Goal: Transaction & Acquisition: Purchase product/service

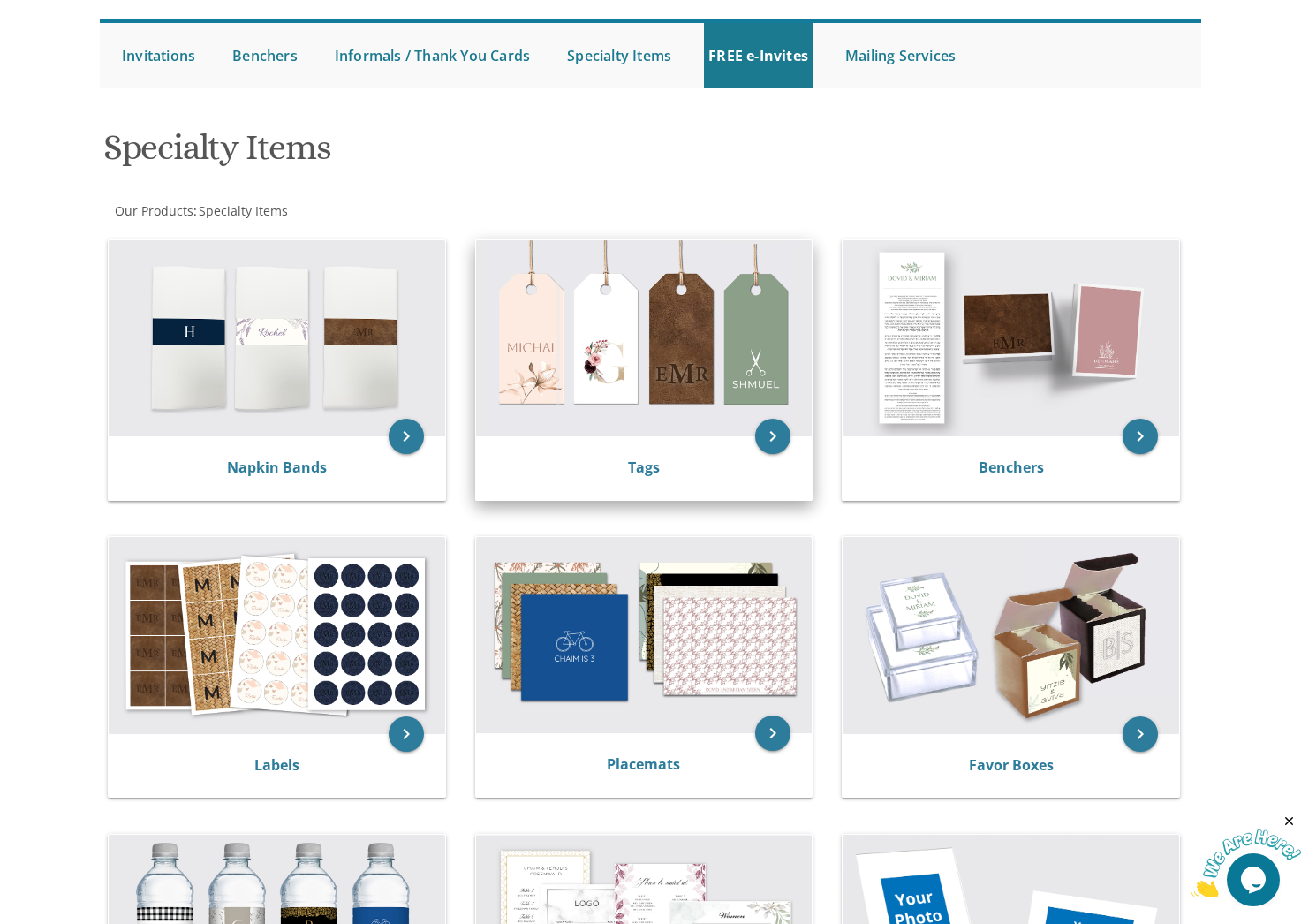
scroll to position [174, 0]
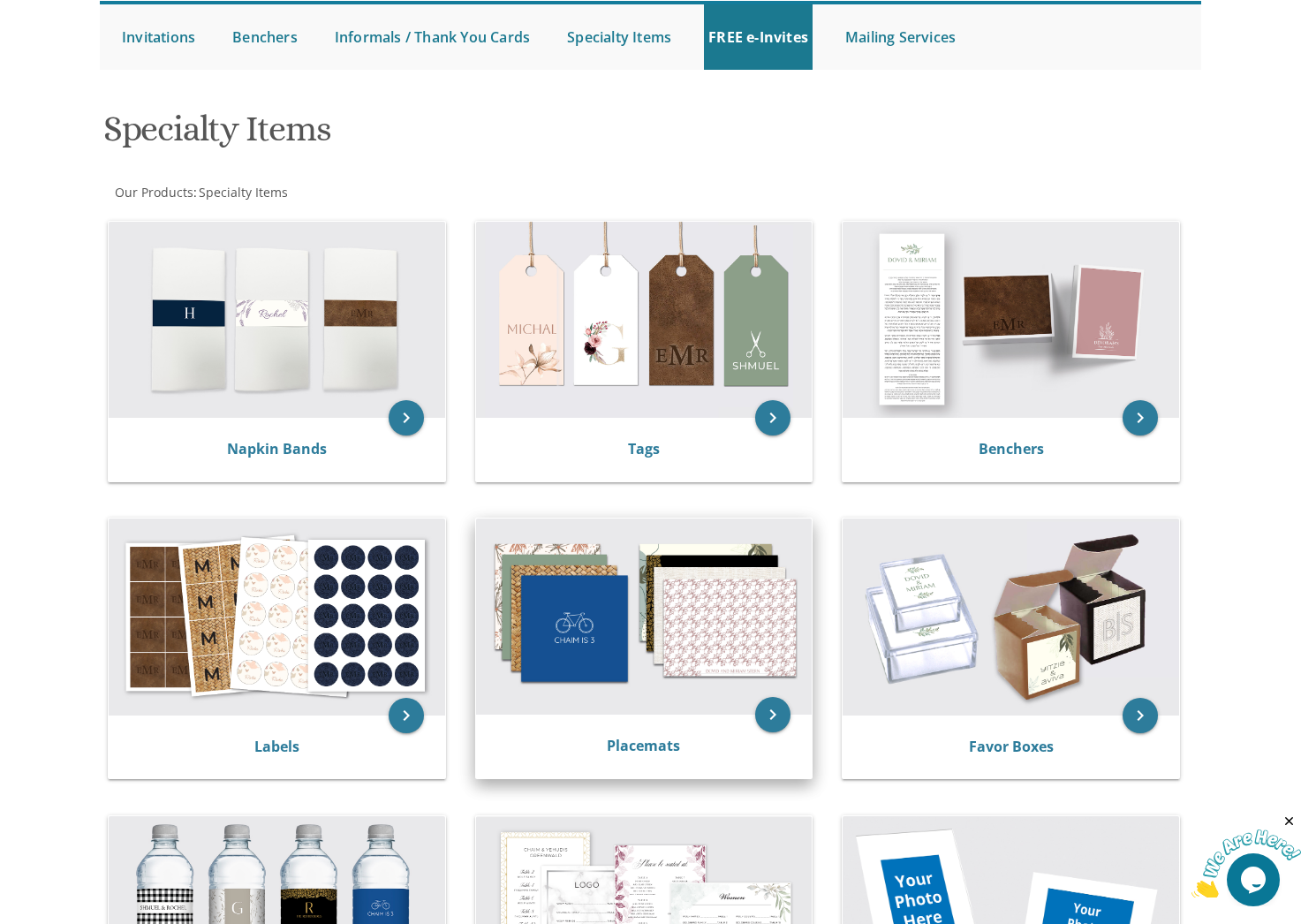
click at [668, 685] on img at bounding box center [644, 616] width 336 height 196
click at [764, 699] on icon "keyboard_arrow_right" at bounding box center [773, 715] width 35 height 35
click at [639, 628] on img at bounding box center [644, 616] width 336 height 196
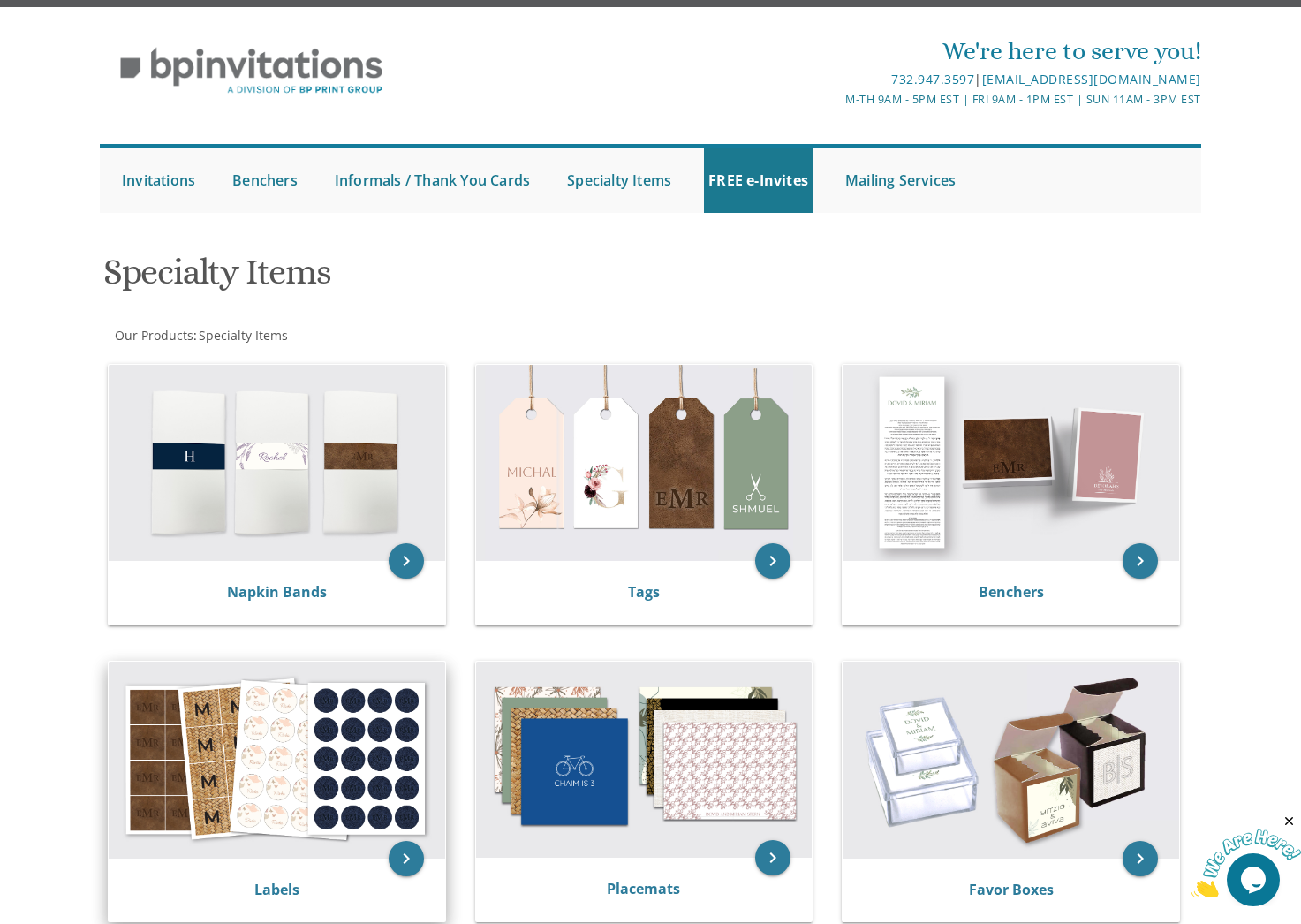
scroll to position [0, 0]
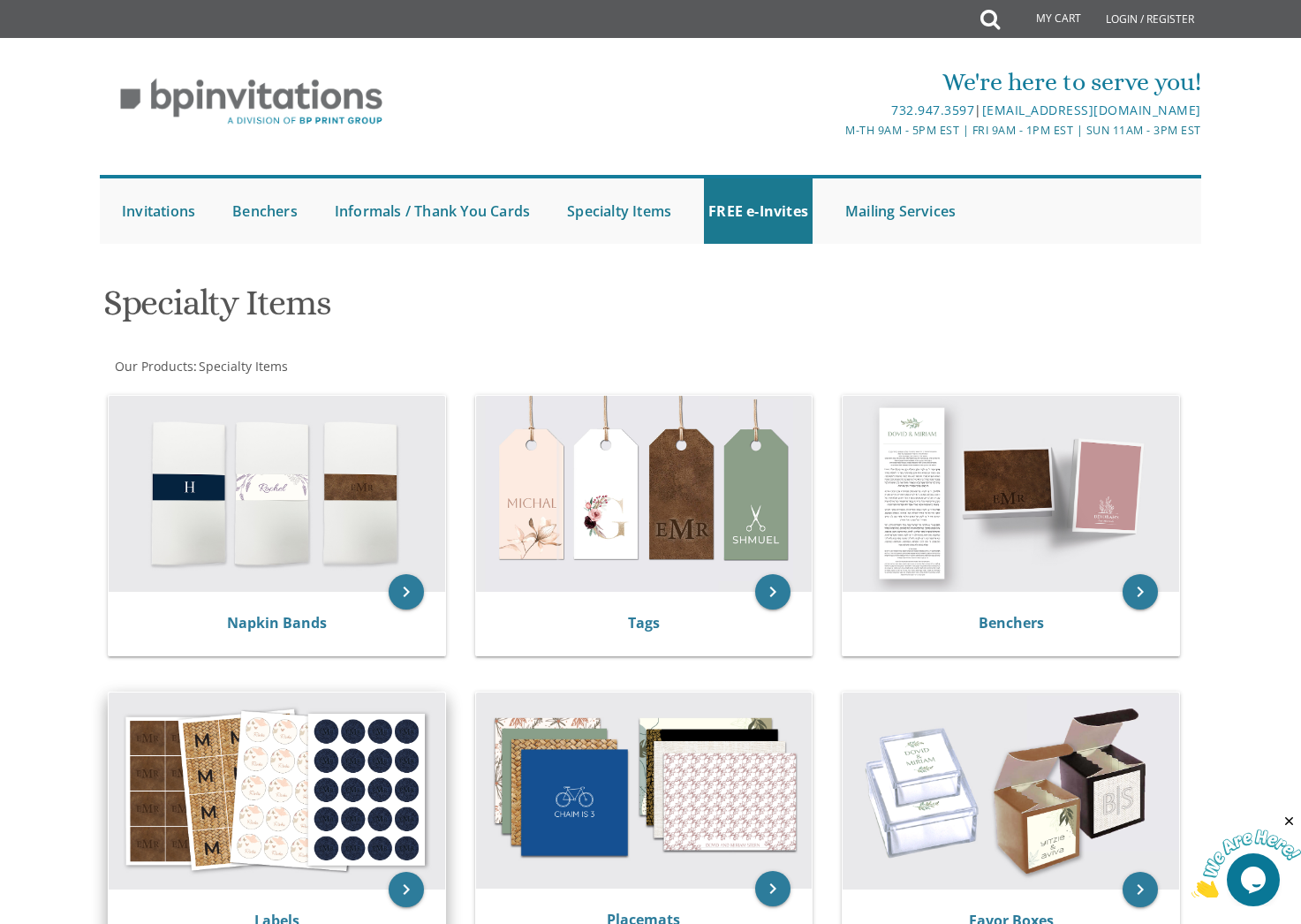
click at [269, 842] on img at bounding box center [276, 791] width 336 height 196
click at [268, 842] on img at bounding box center [276, 791] width 336 height 196
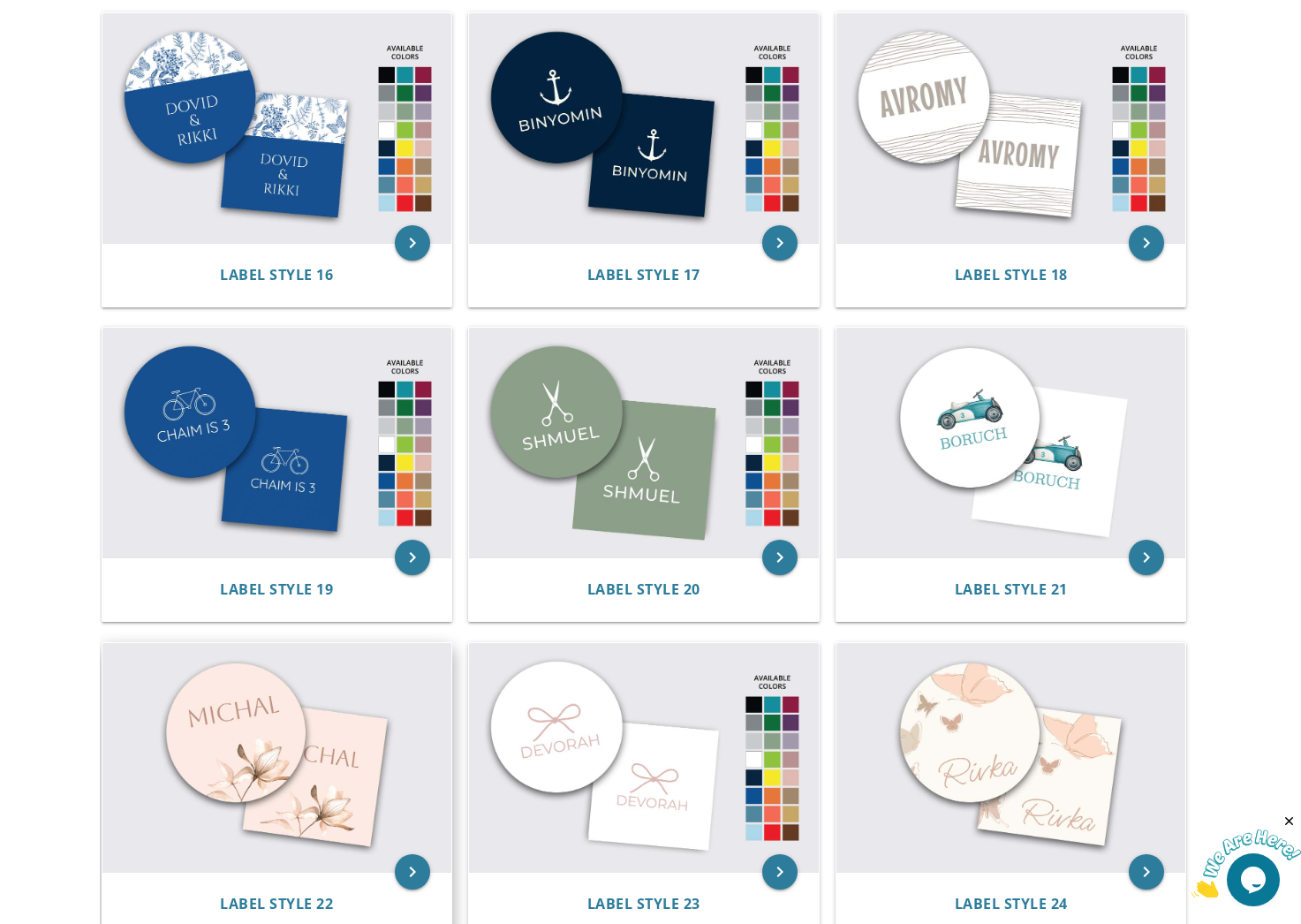
scroll to position [1962, 0]
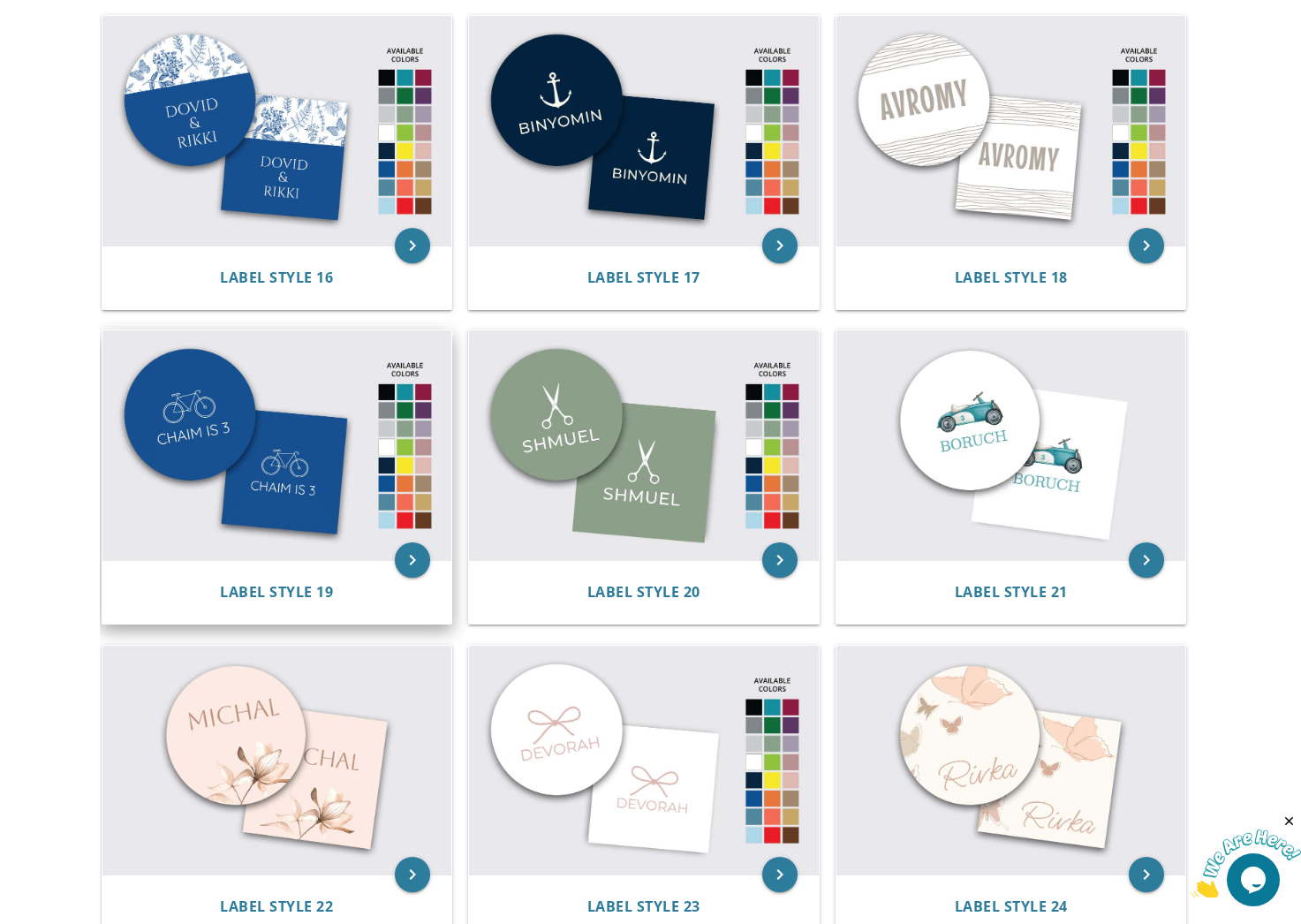
click at [271, 526] on img at bounding box center [277, 445] width 349 height 230
click at [407, 559] on icon "keyboard_arrow_right" at bounding box center [412, 560] width 35 height 35
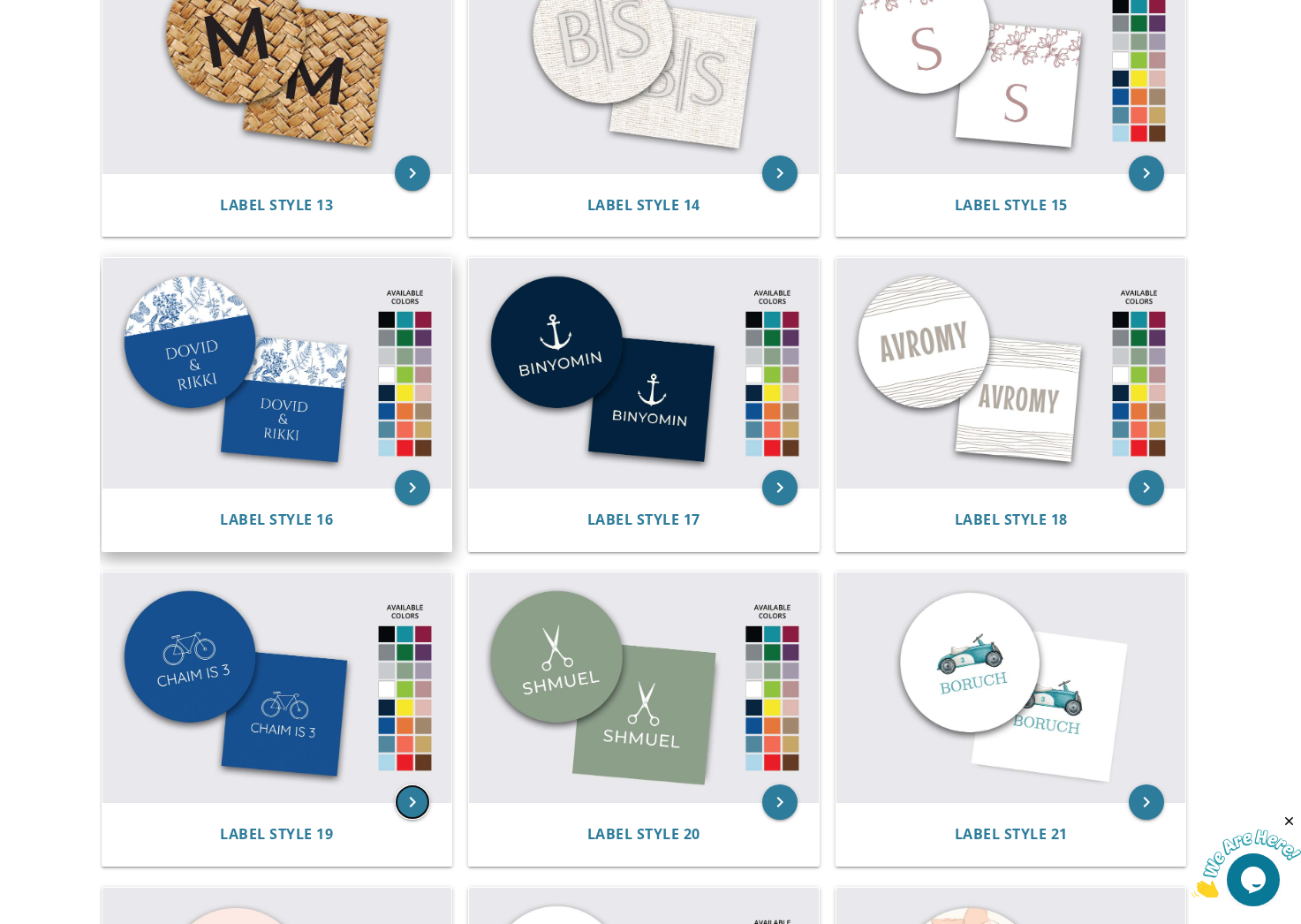
scroll to position [1717, 0]
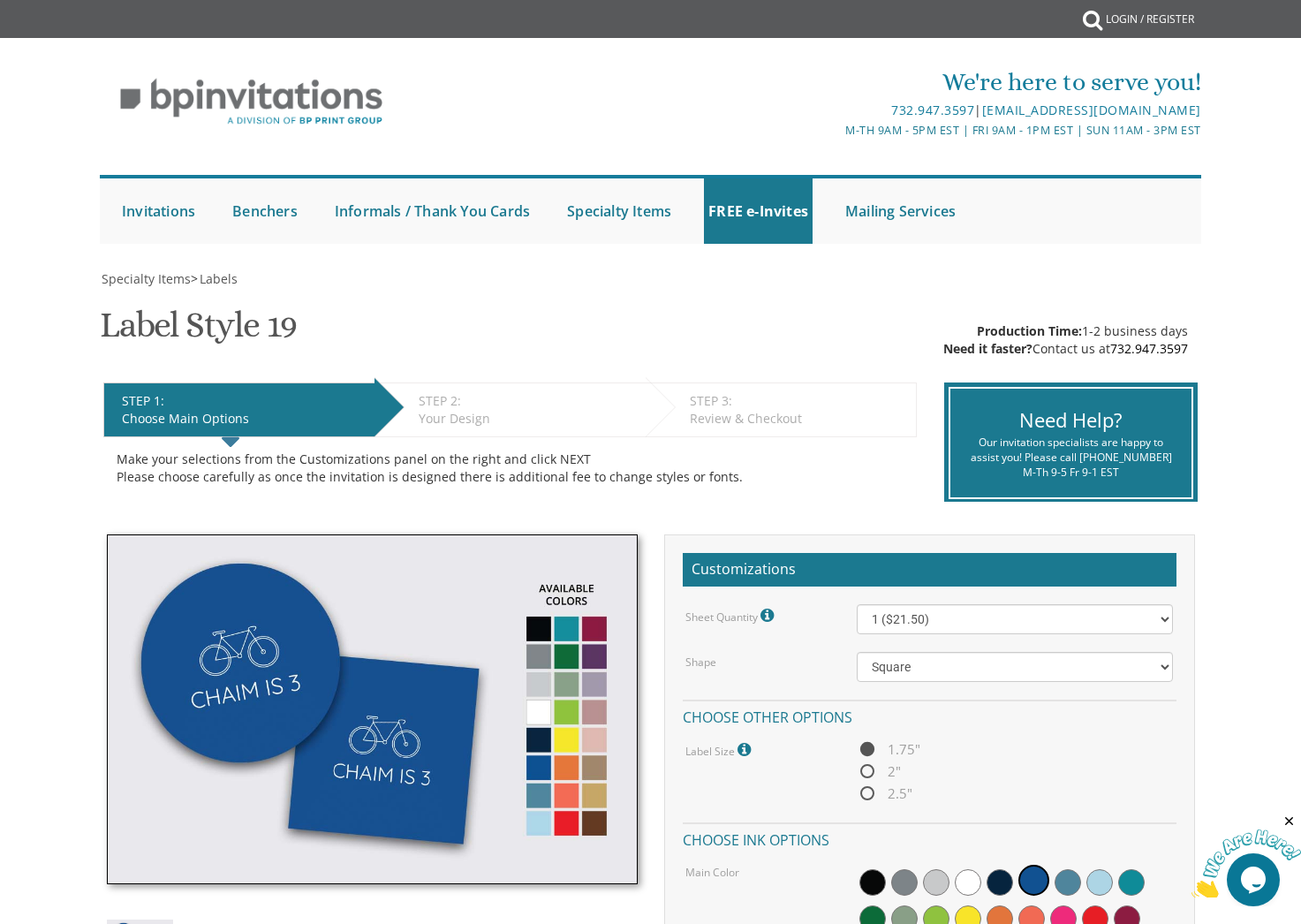
click at [869, 767] on span "2"" at bounding box center [878, 771] width 44 height 22
click at [868, 767] on input "2"" at bounding box center [862, 772] width 11 height 11
radio input "true"
click at [998, 778] on div "1.75" 2" 2.5"" at bounding box center [1014, 771] width 316 height 66
click at [951, 676] on select "Square Circle" at bounding box center [1014, 666] width 316 height 30
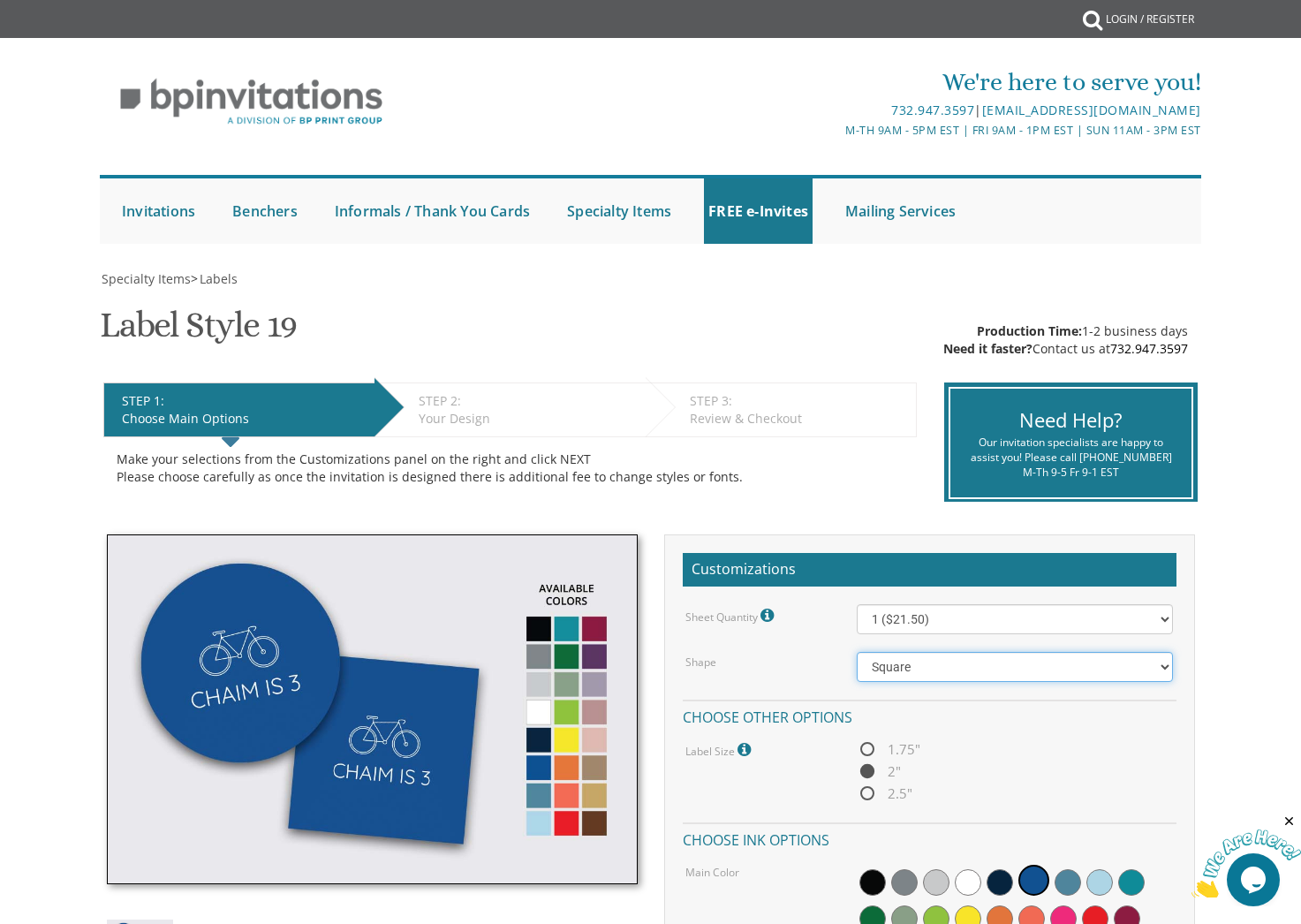
click at [856, 652] on select "Square Circle" at bounding box center [1014, 666] width 316 height 30
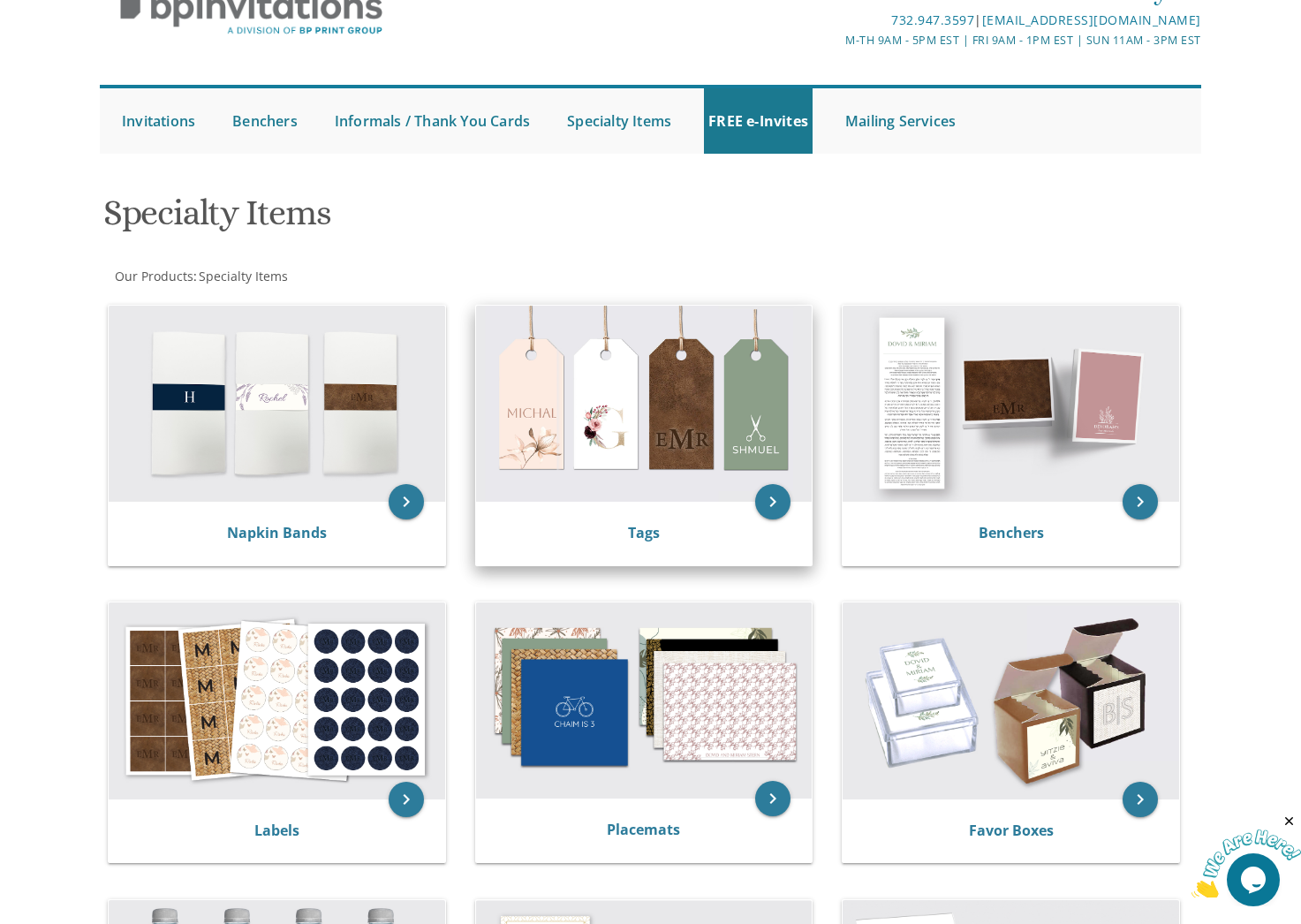
scroll to position [114, 0]
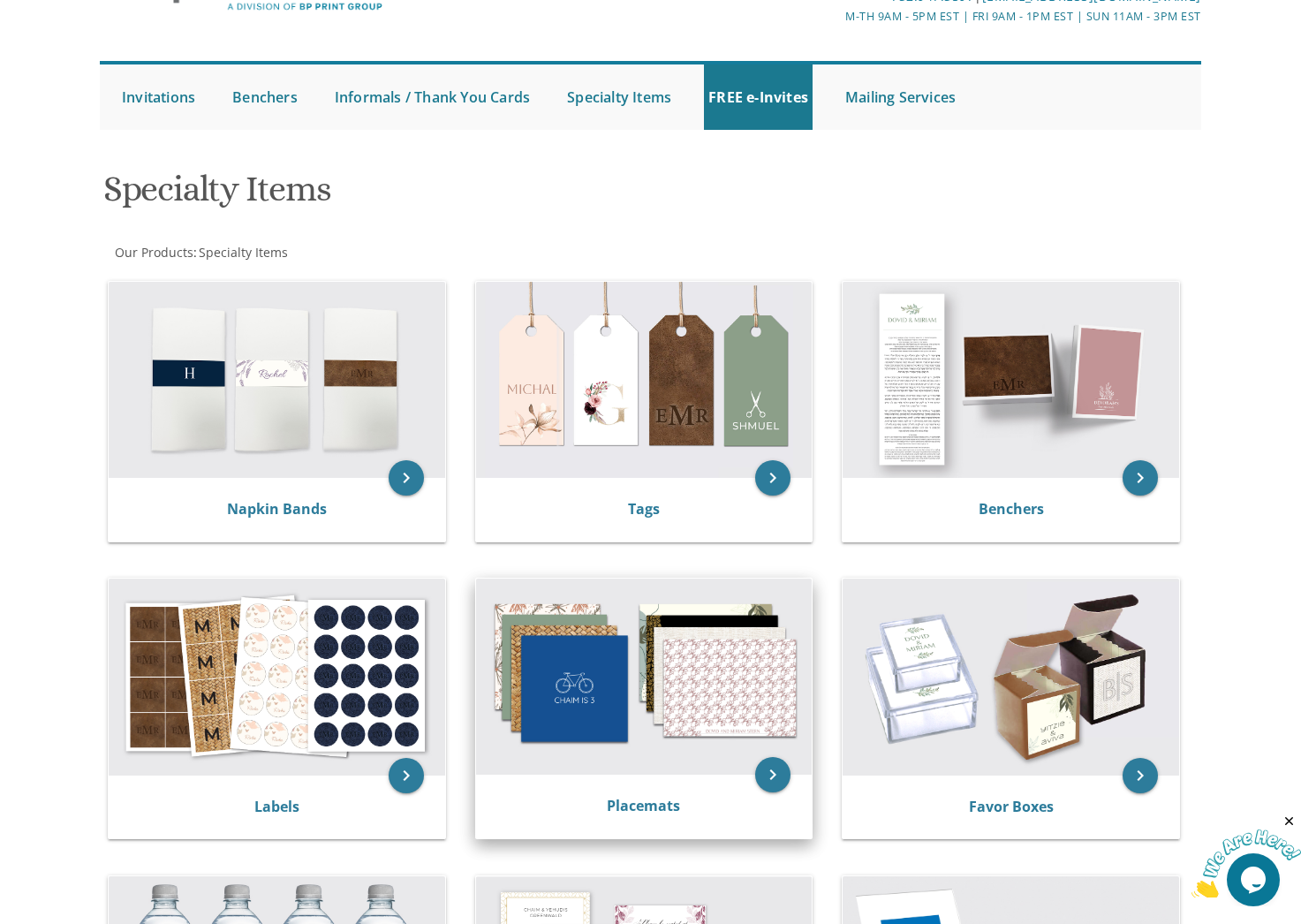
click at [693, 673] on img at bounding box center [644, 677] width 336 height 196
click at [773, 770] on icon "keyboard_arrow_right" at bounding box center [773, 775] width 35 height 35
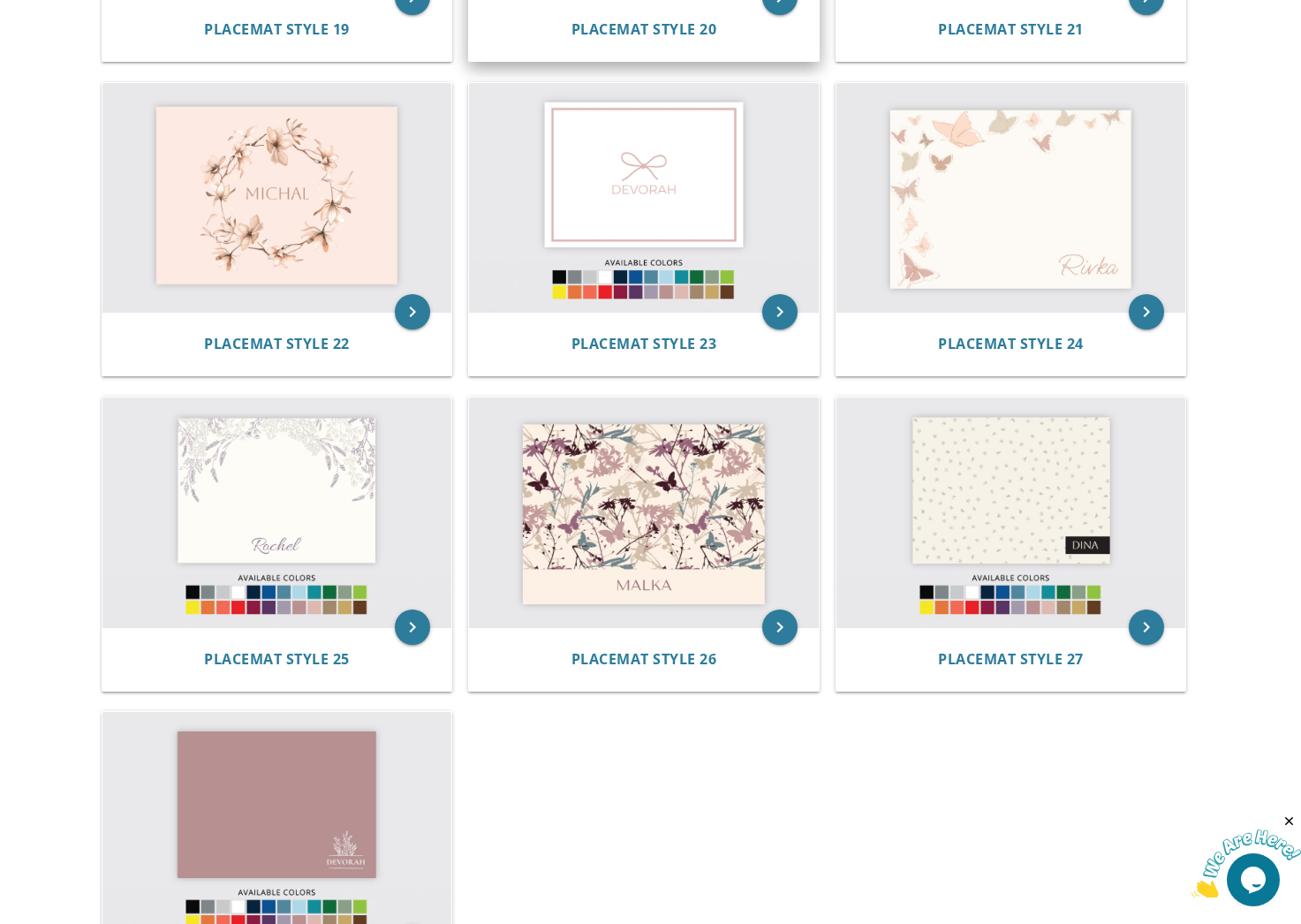
scroll to position [2492, 0]
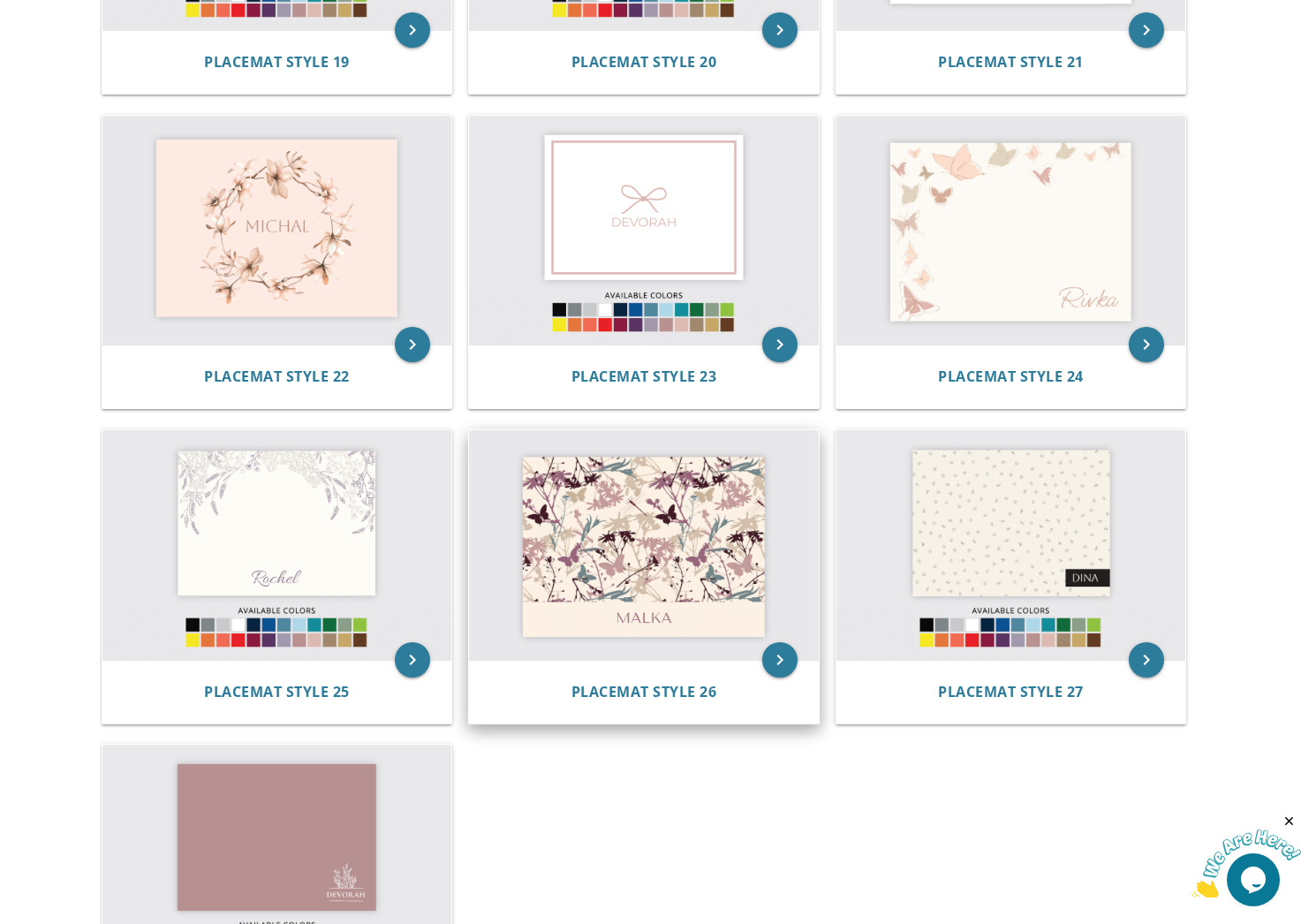
click at [572, 570] on img at bounding box center [643, 545] width 349 height 230
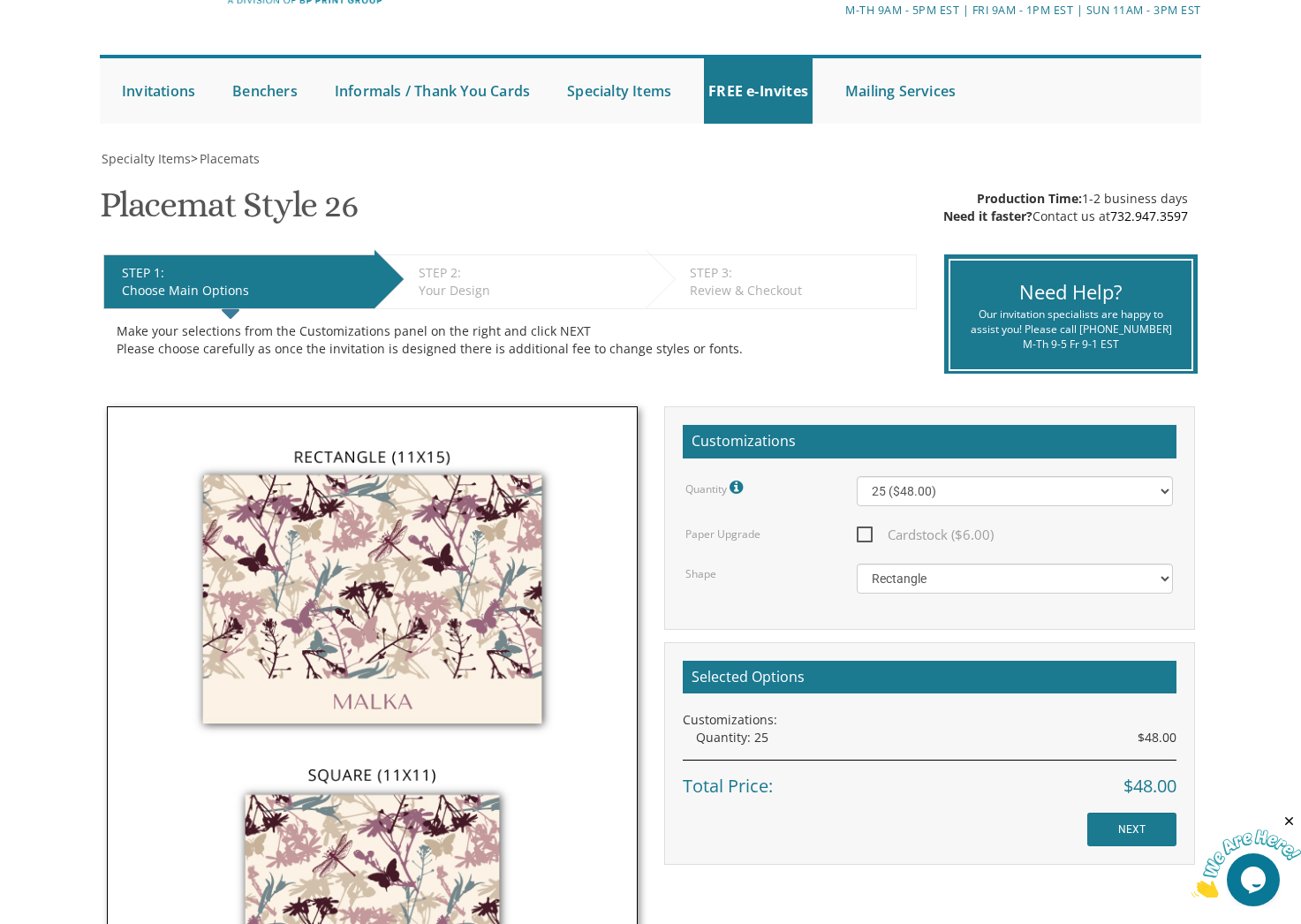
scroll to position [125, 0]
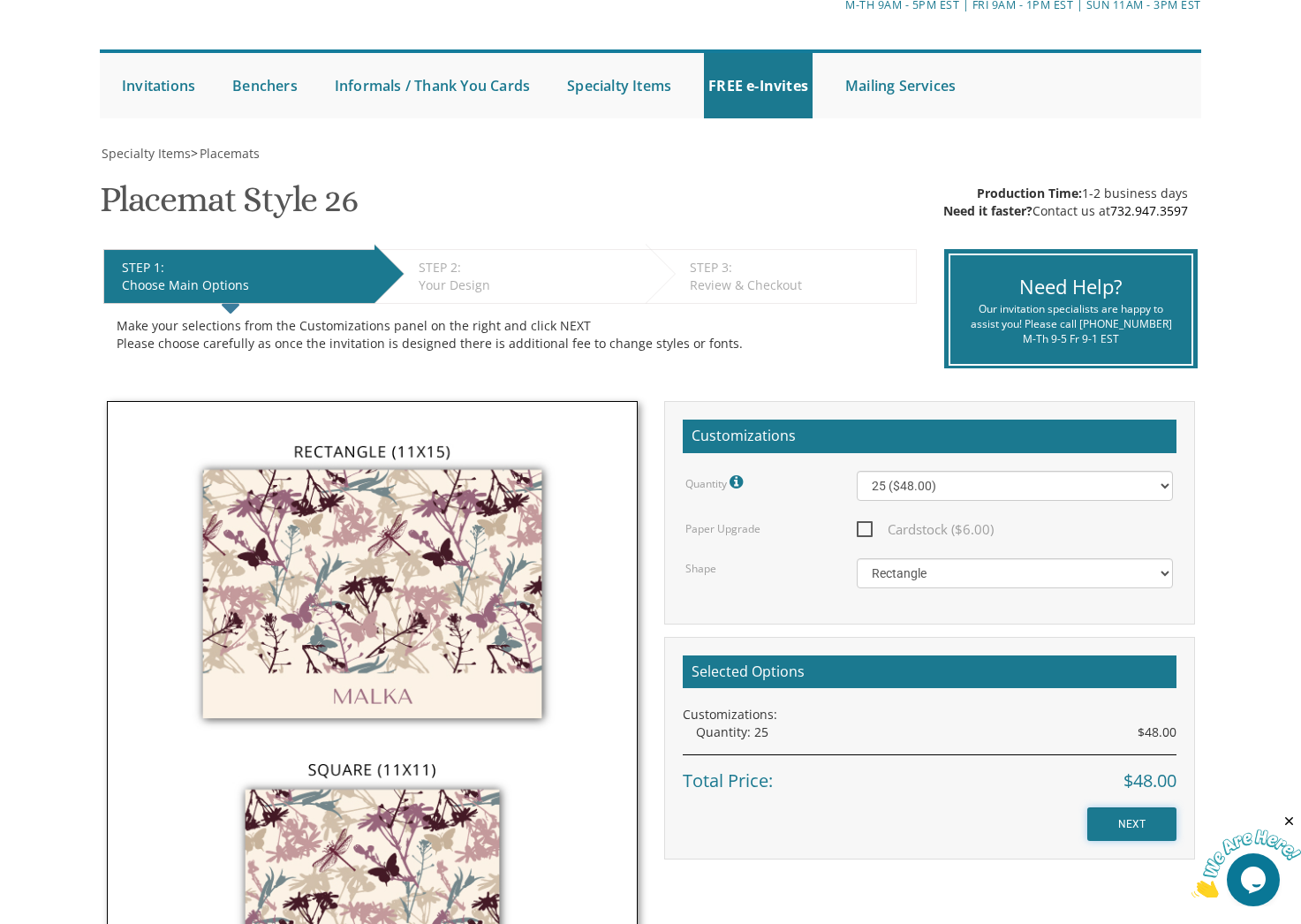
click at [1100, 823] on input "NEXT" at bounding box center [1131, 824] width 89 height 33
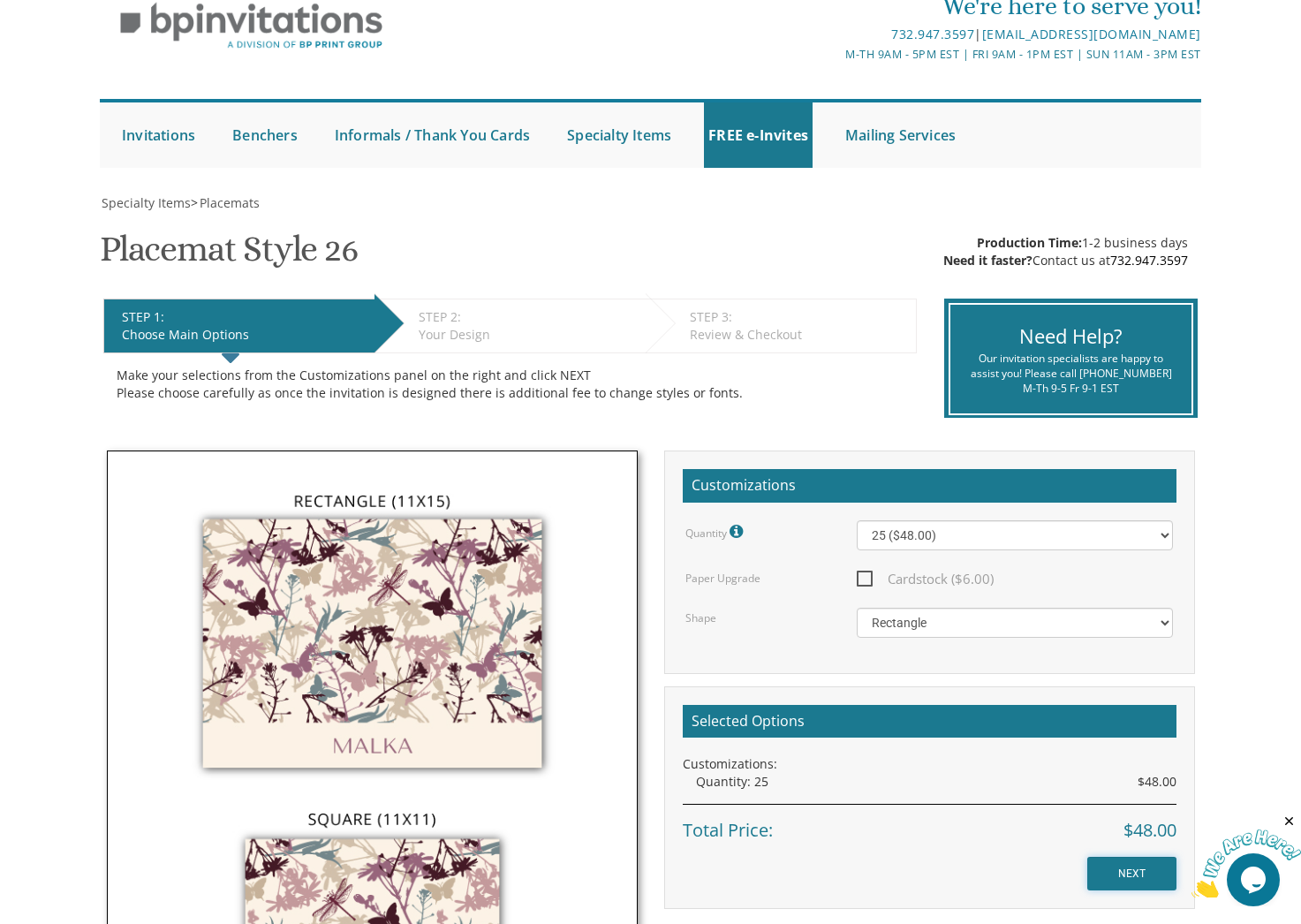
scroll to position [75, 0]
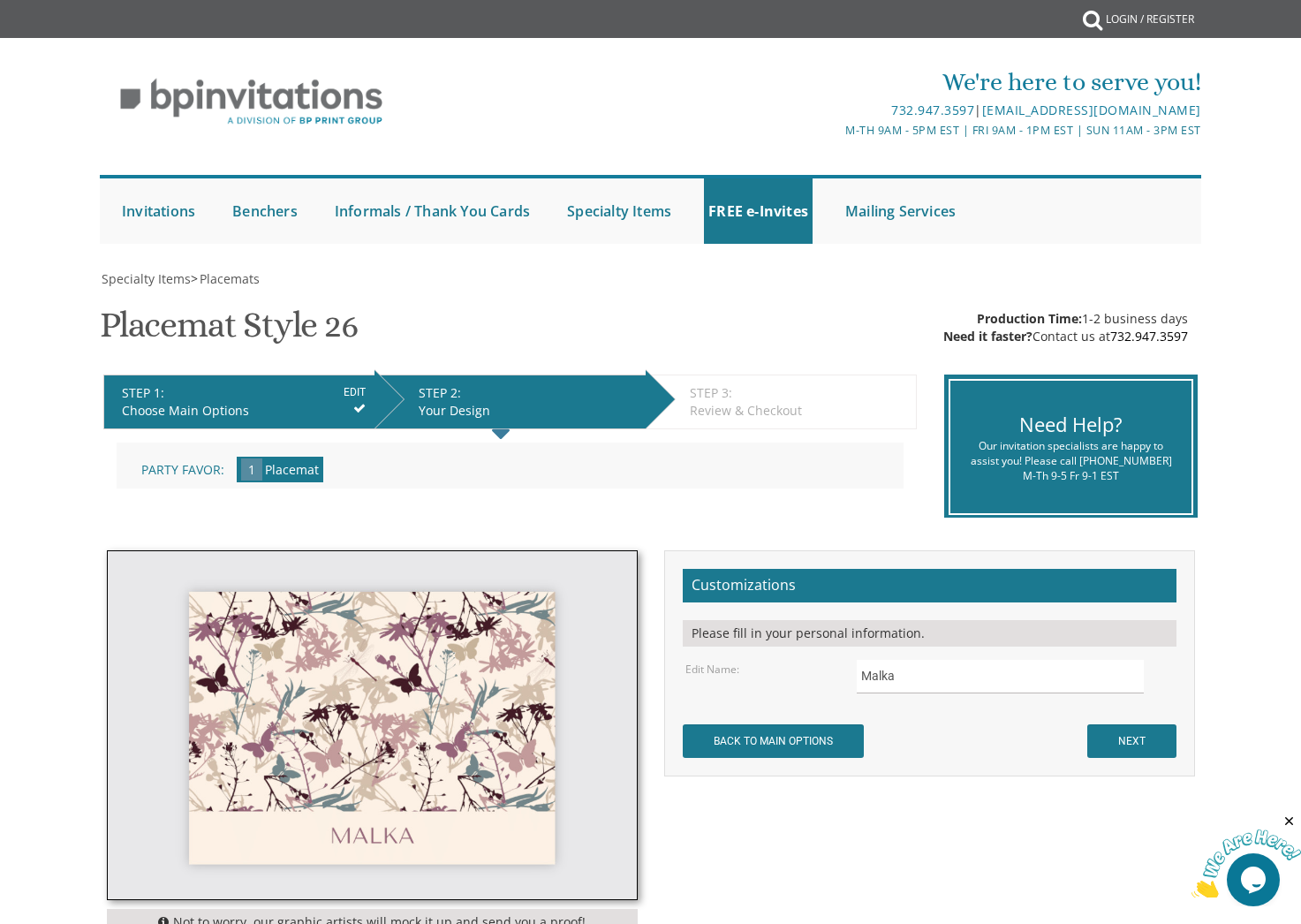
scroll to position [1, 0]
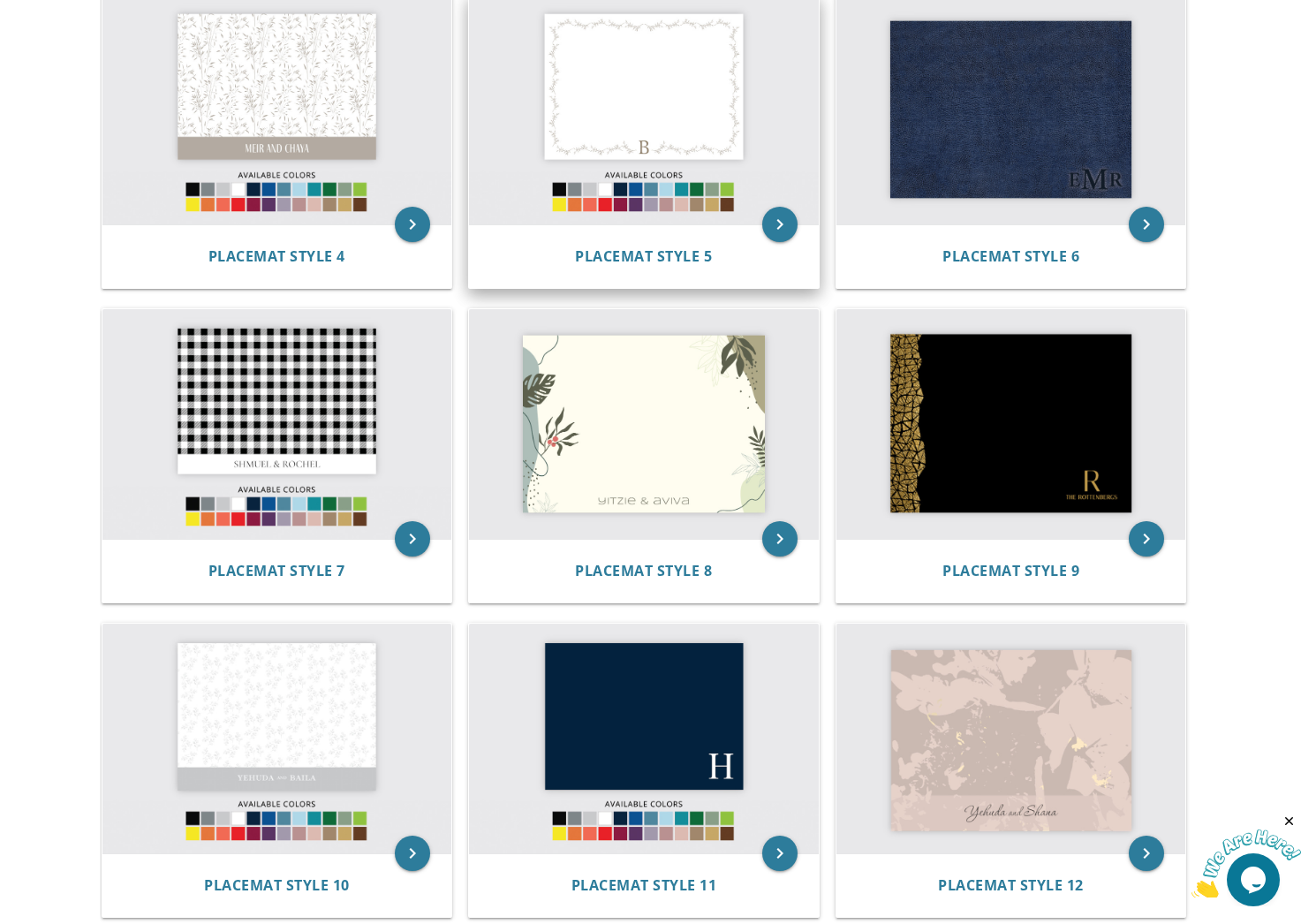
scroll to position [710, 0]
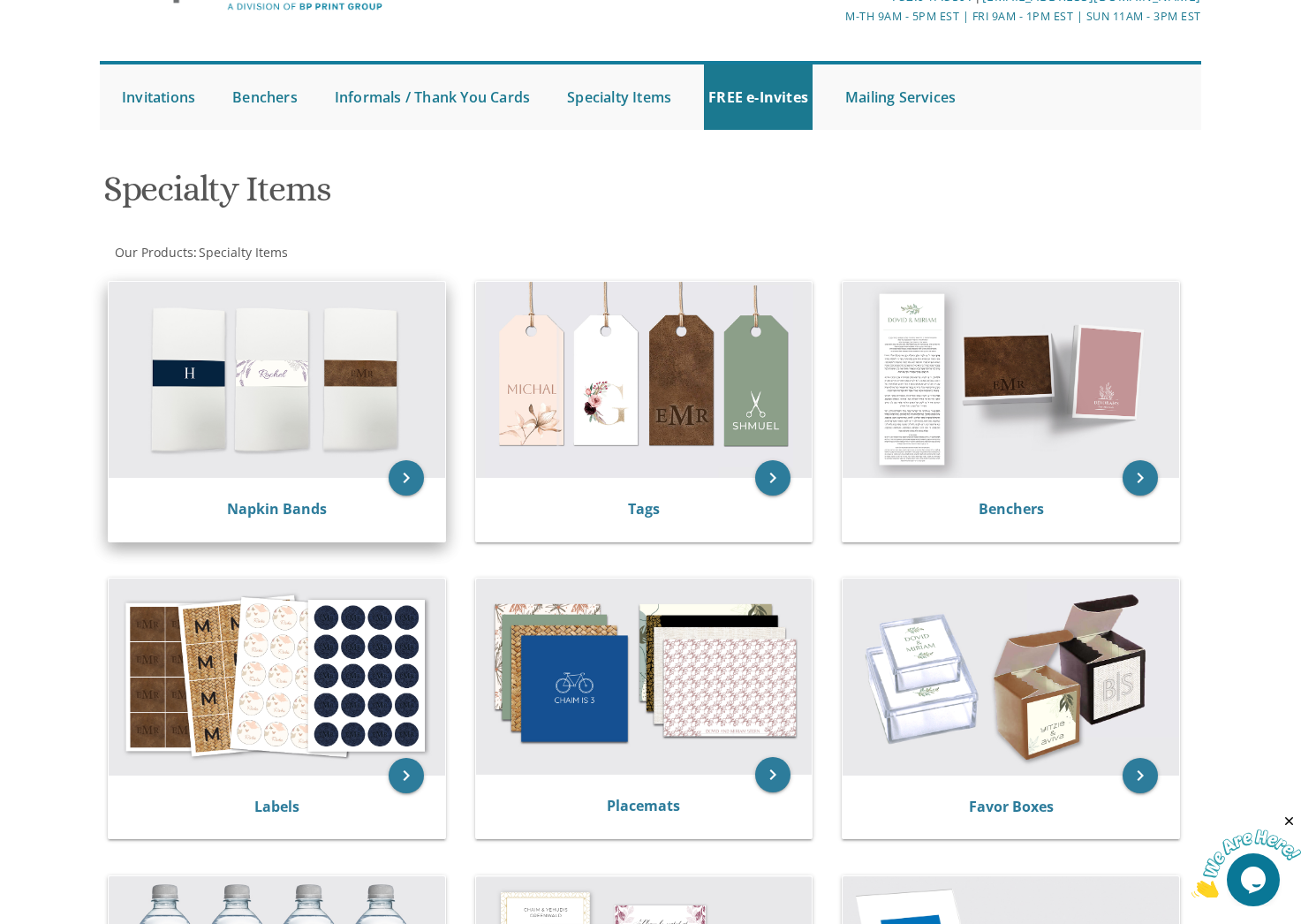
click at [309, 342] on img at bounding box center [276, 380] width 336 height 196
click at [400, 463] on icon "keyboard_arrow_right" at bounding box center [406, 477] width 35 height 35
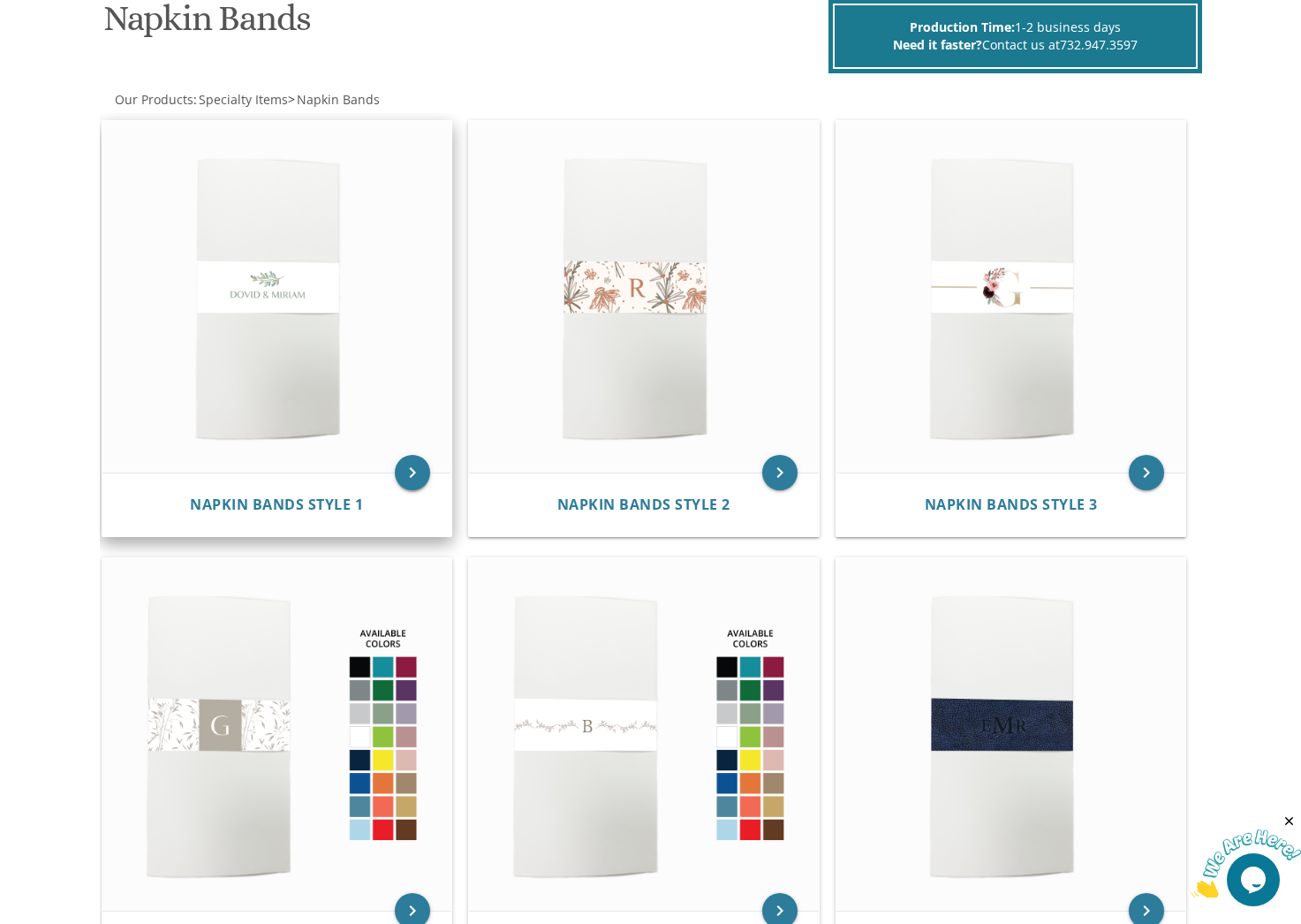
scroll to position [288, 0]
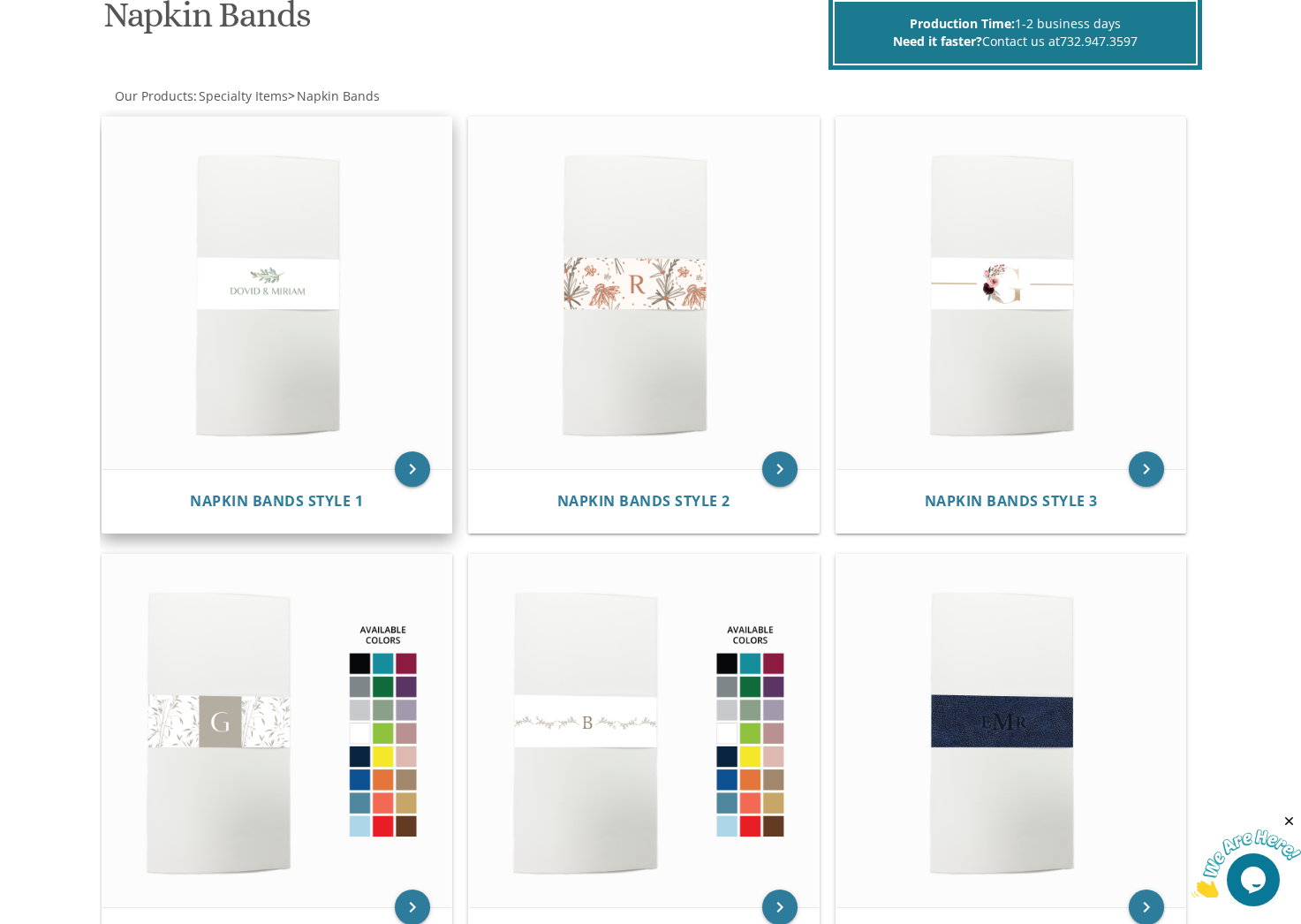
click at [355, 442] on img at bounding box center [277, 294] width 349 height 352
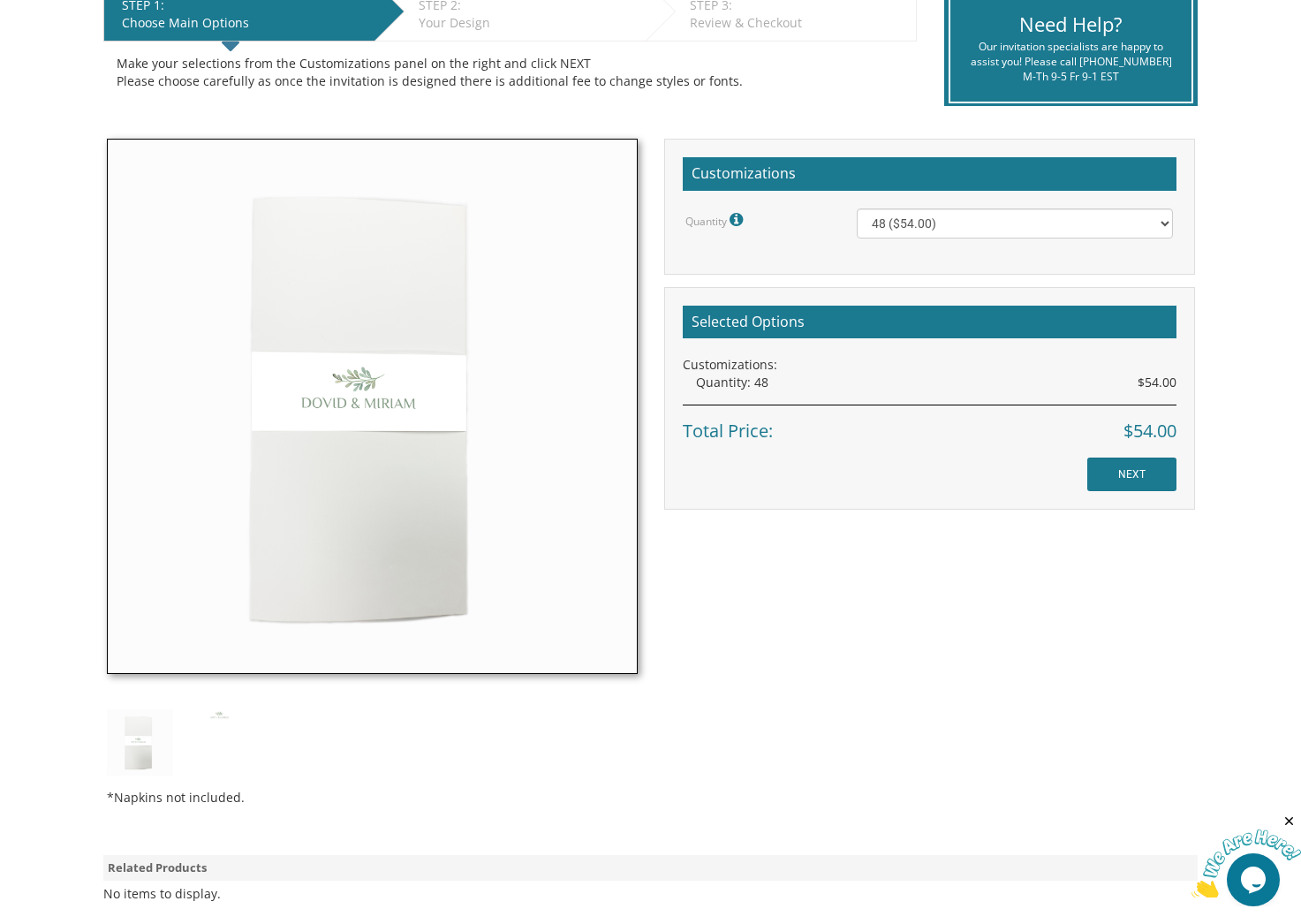
scroll to position [390, 0]
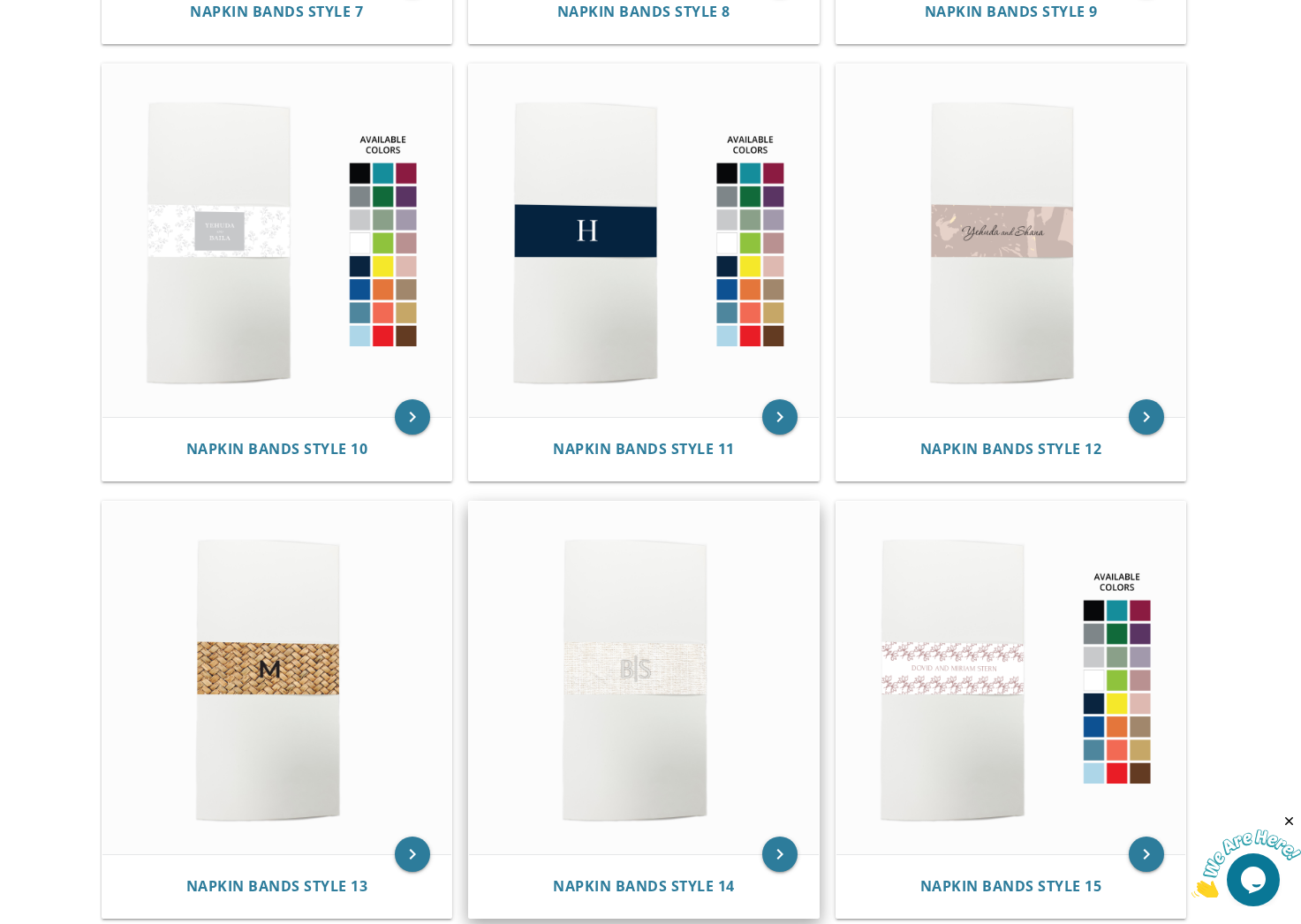
scroll to position [1653, 0]
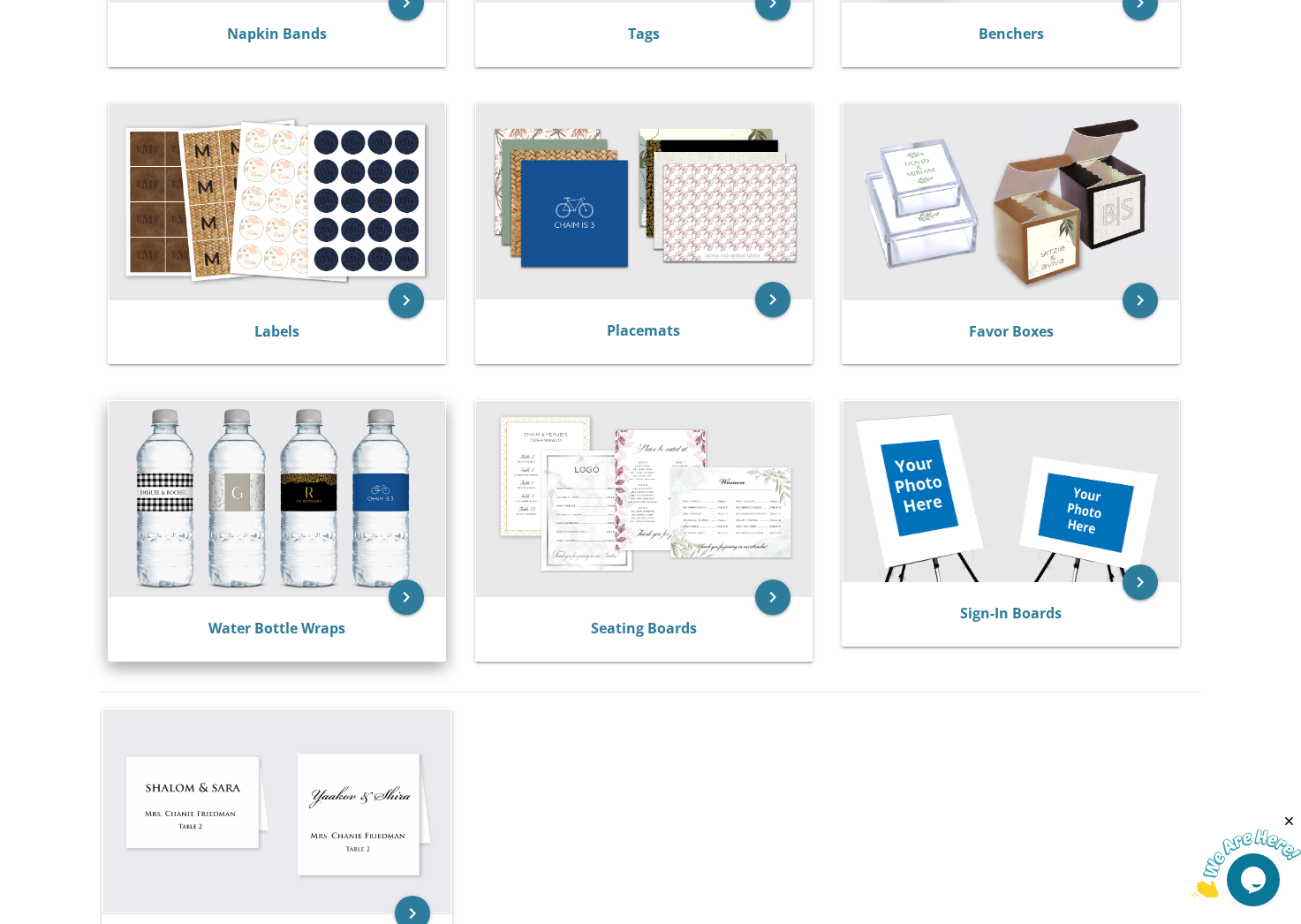
scroll to position [638, 0]
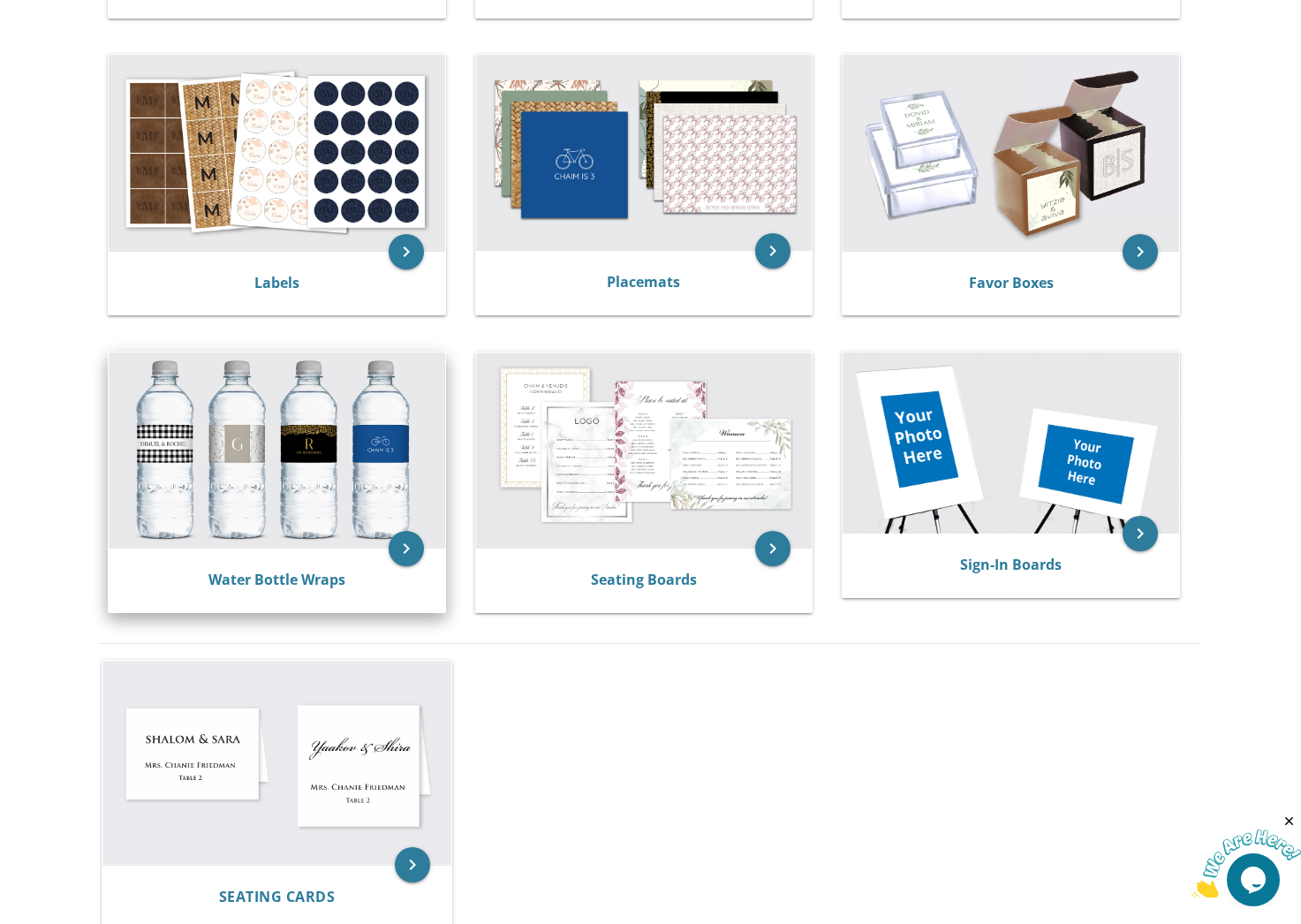
click at [226, 510] on img at bounding box center [276, 450] width 336 height 196
click at [264, 579] on link "Water Bottle Wraps" at bounding box center [277, 579] width 137 height 19
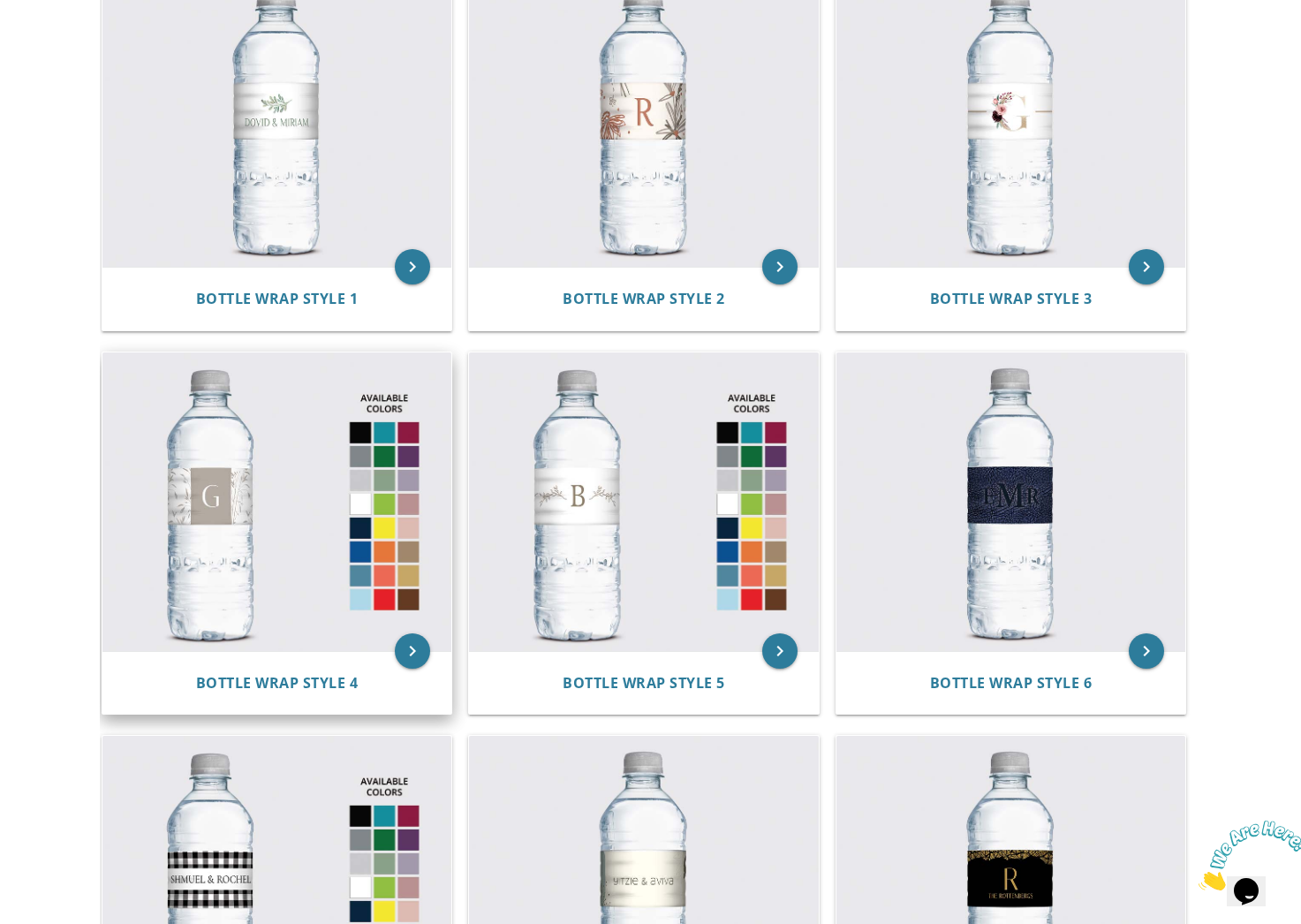
scroll to position [438, 0]
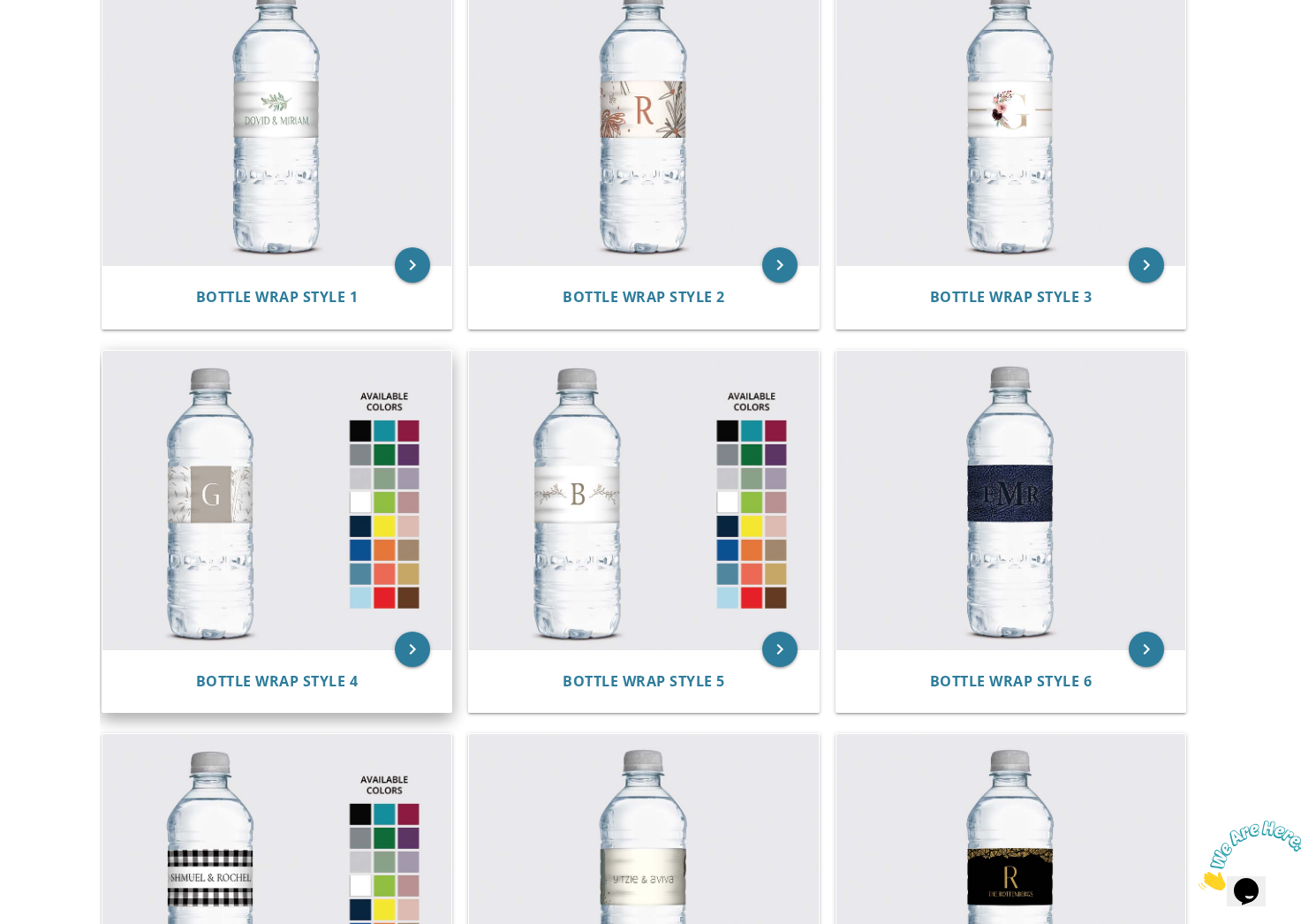
click at [151, 552] on img at bounding box center [277, 500] width 349 height 298
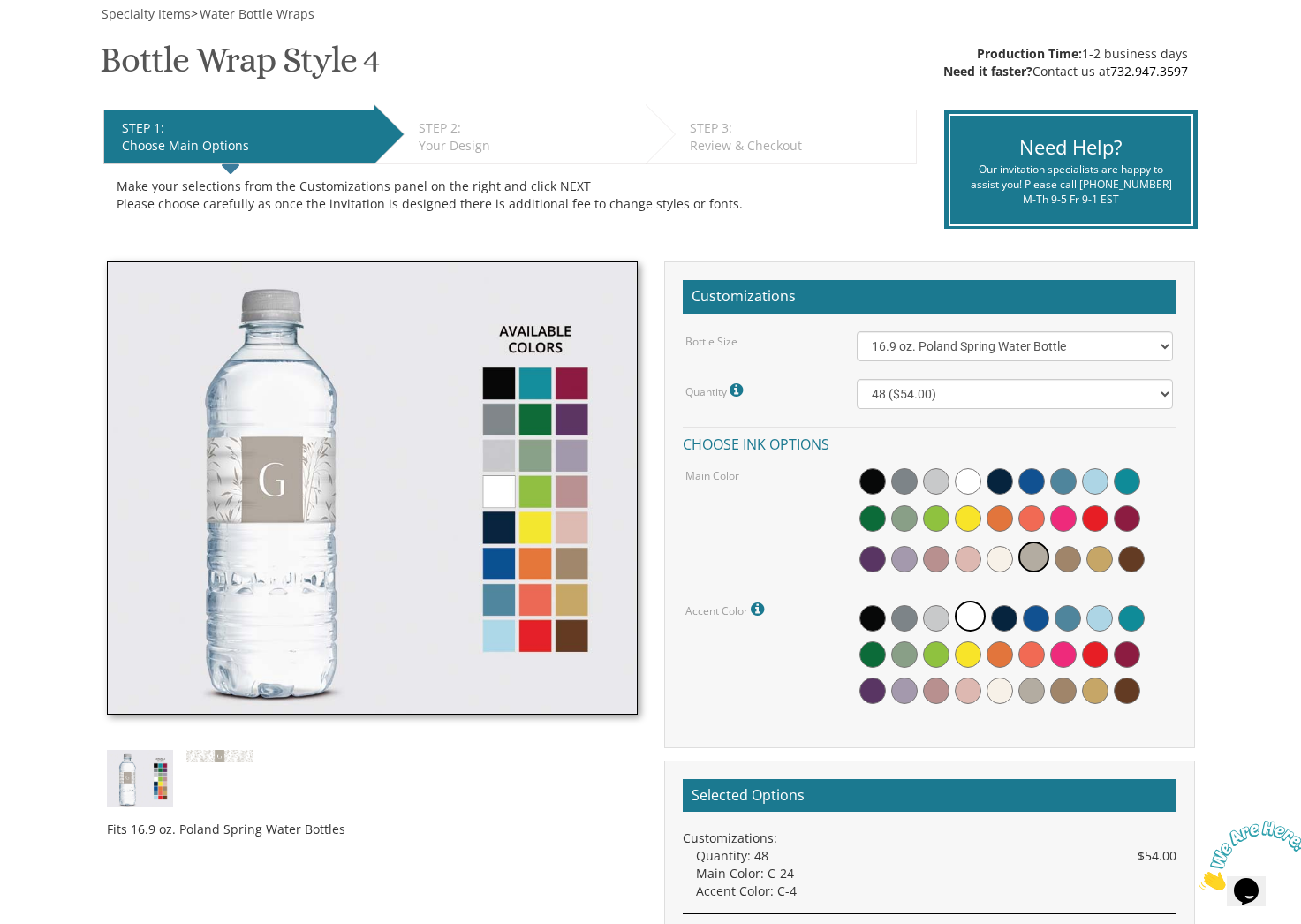
scroll to position [272, 0]
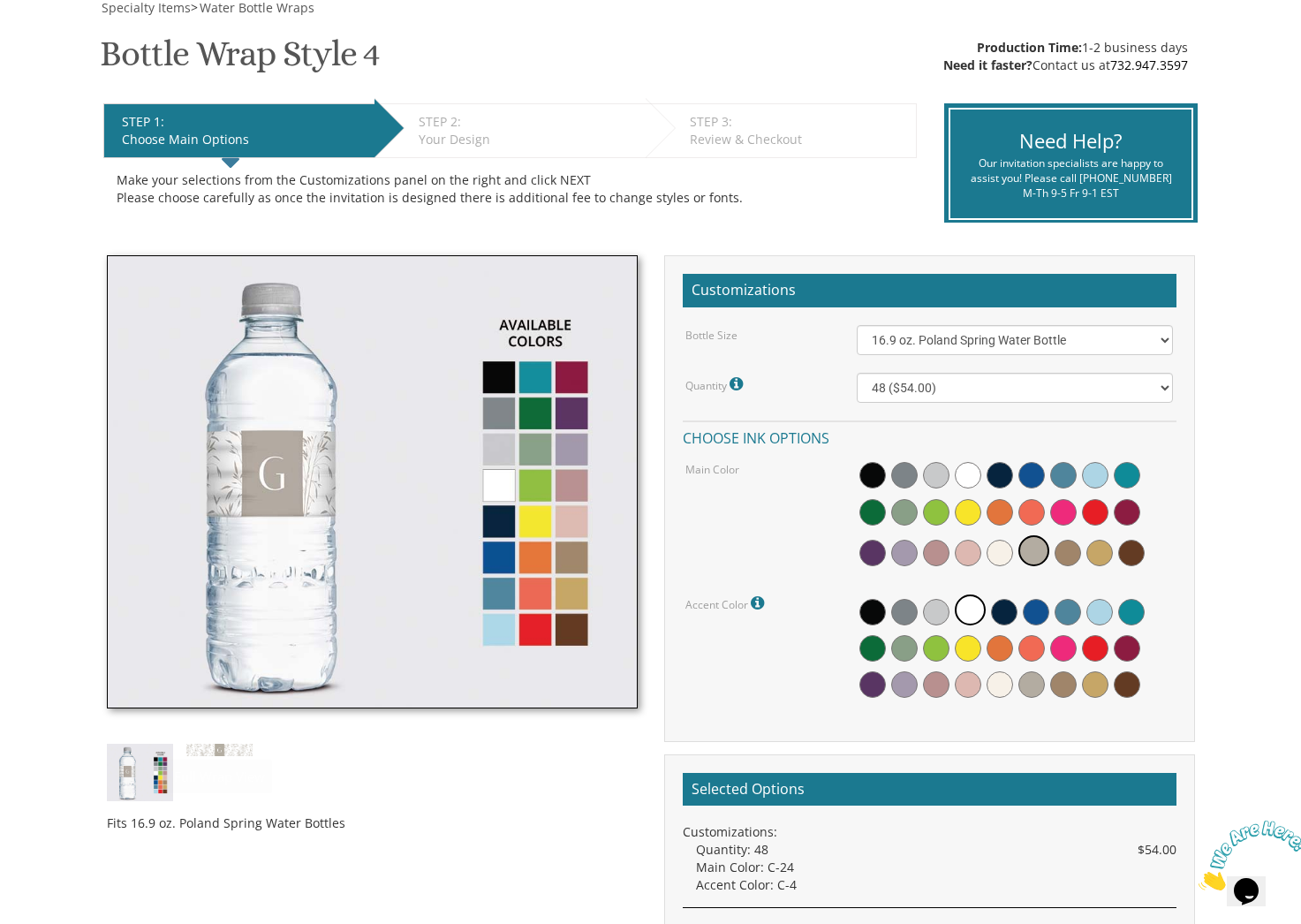
click at [225, 741] on div "Fits 16.9 oz. Poland Spring Water Bottles" at bounding box center [372, 550] width 557 height 589
click at [215, 756] on div "Fits 16.9 oz. Poland Spring Water Bottles" at bounding box center [372, 550] width 557 height 589
click at [203, 755] on img at bounding box center [219, 749] width 66 height 11
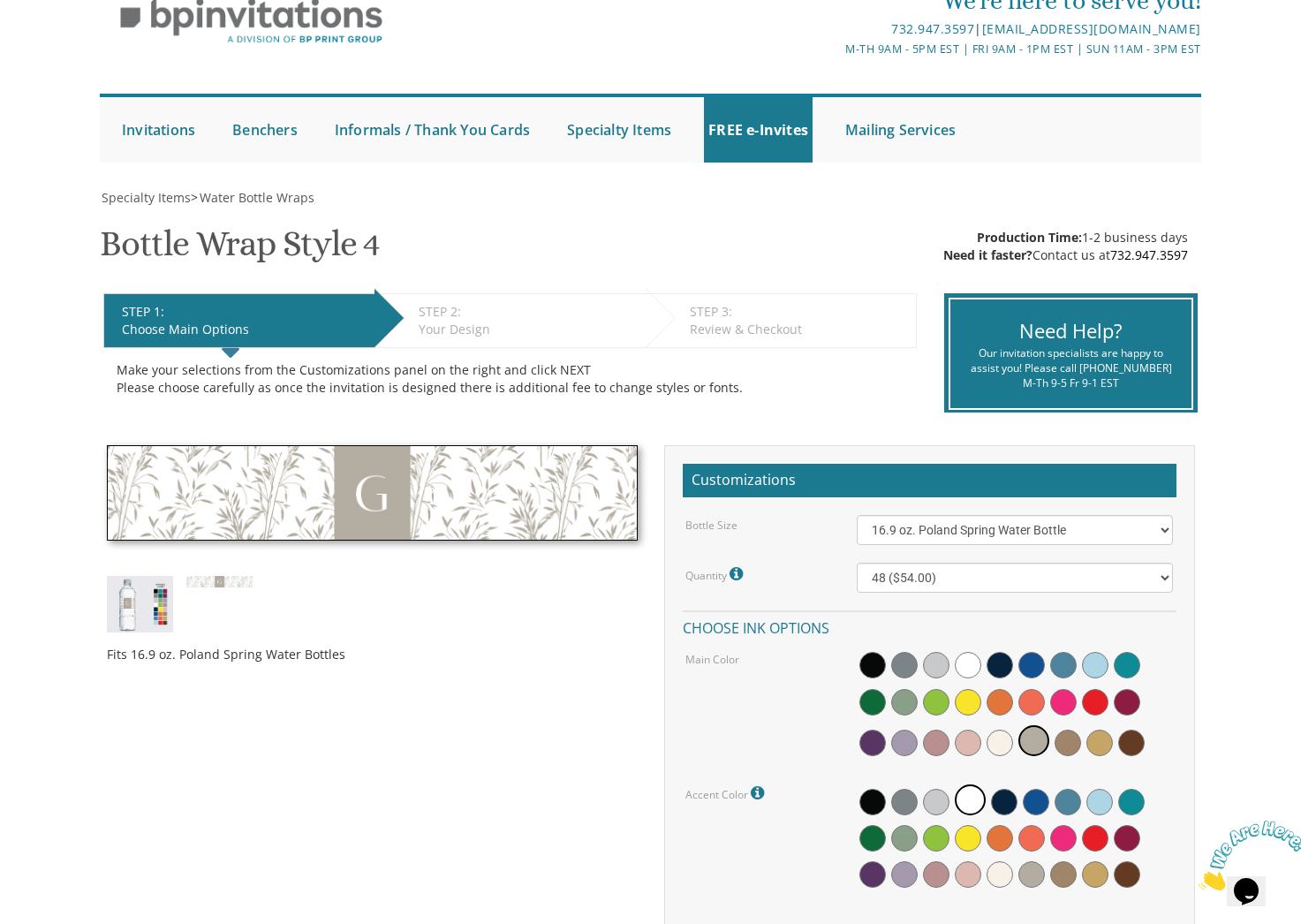
scroll to position [0, 0]
